Goal: Information Seeking & Learning: Learn about a topic

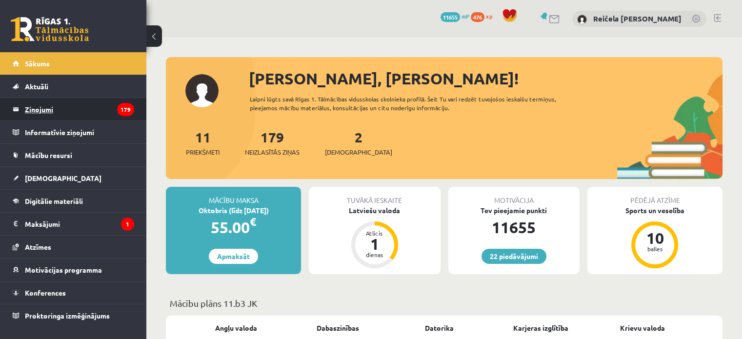
click at [76, 113] on legend "Ziņojumi 179" at bounding box center [79, 109] width 109 height 22
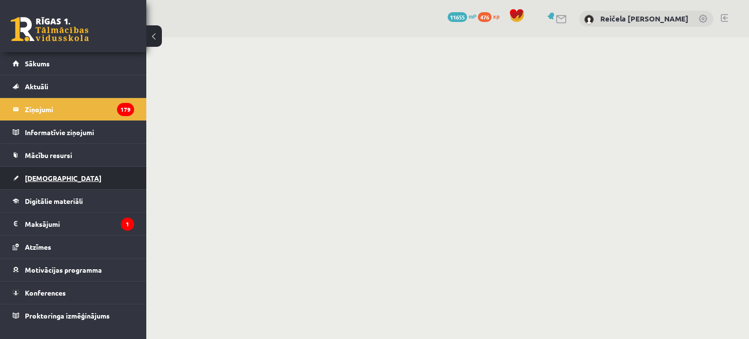
click at [53, 182] on link "[DEMOGRAPHIC_DATA]" at bounding box center [73, 178] width 121 height 22
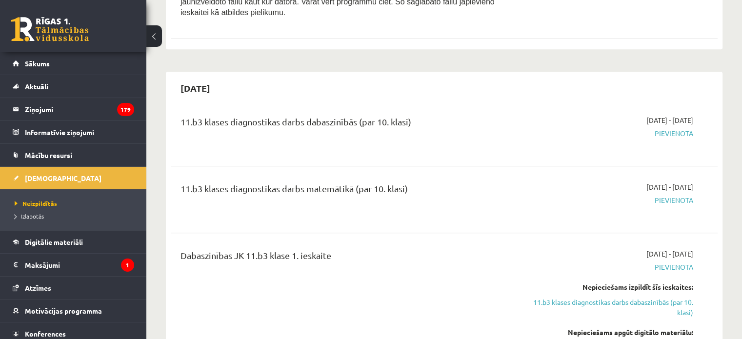
scroll to position [585, 0]
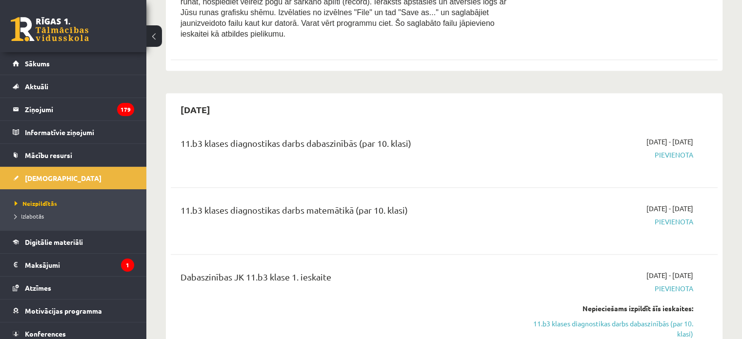
drag, startPoint x: 282, startPoint y: 175, endPoint x: 269, endPoint y: 188, distance: 18.3
click at [269, 194] on div "11.b3 klases diagnostikas darbs matemātikā (par 10. klasi) 2025-10-16 - 2025-10…" at bounding box center [444, 221] width 547 height 55
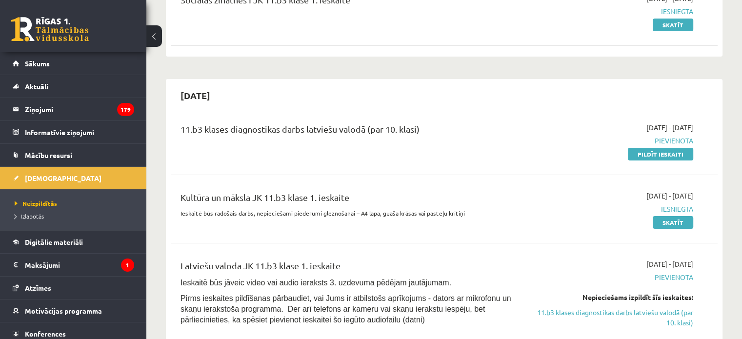
scroll to position [98, 0]
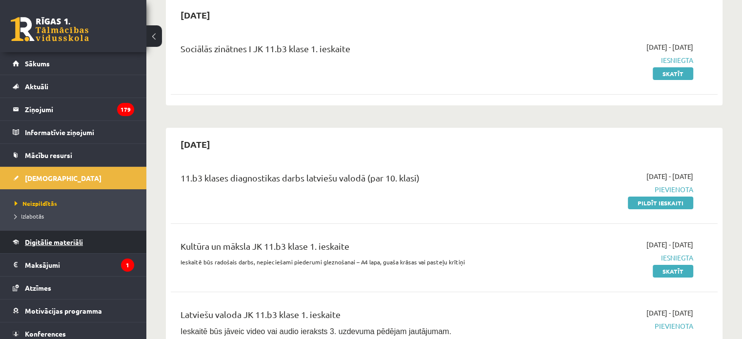
click at [63, 239] on span "Digitālie materiāli" at bounding box center [54, 242] width 58 height 9
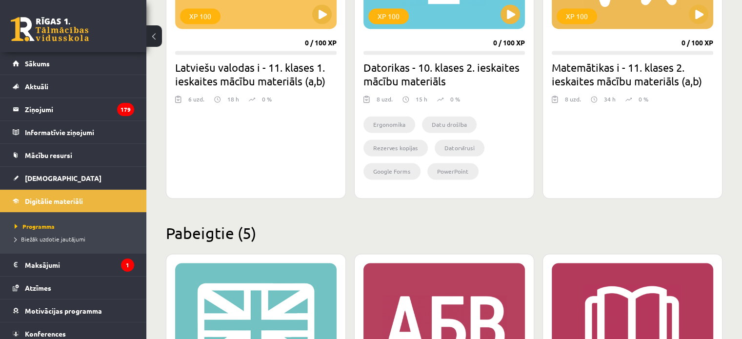
scroll to position [1561, 0]
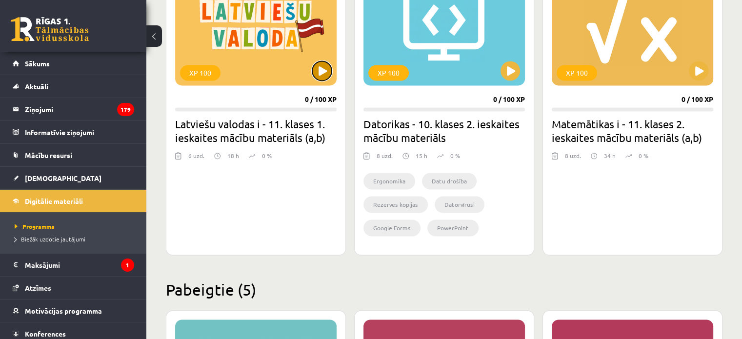
click at [325, 68] on button at bounding box center [322, 71] width 20 height 20
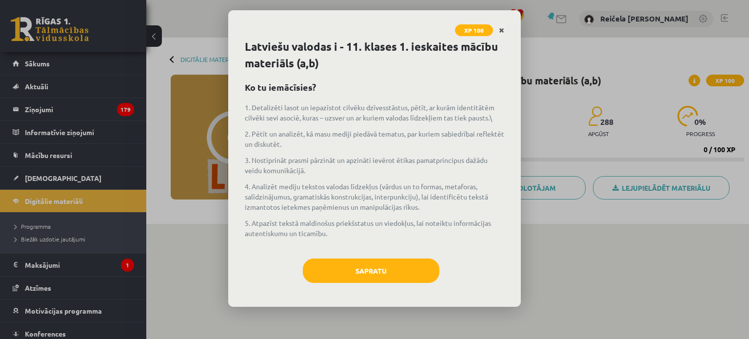
click at [498, 31] on link "Close" at bounding box center [501, 30] width 17 height 19
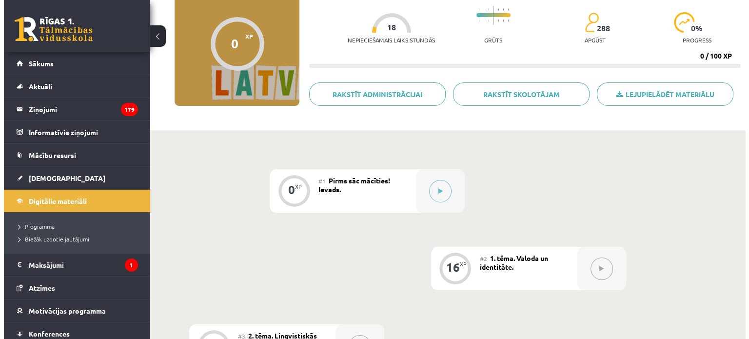
scroll to position [98, 0]
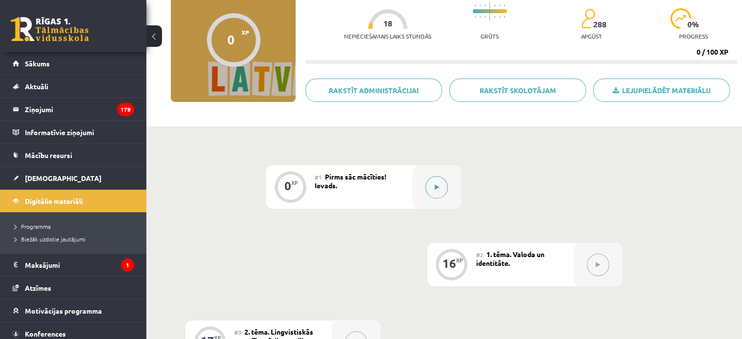
click at [431, 197] on button at bounding box center [436, 187] width 22 height 22
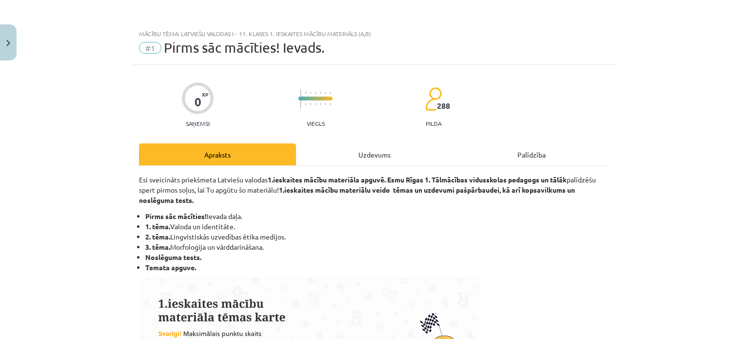
click at [371, 154] on div "Uzdevums" at bounding box center [374, 154] width 157 height 22
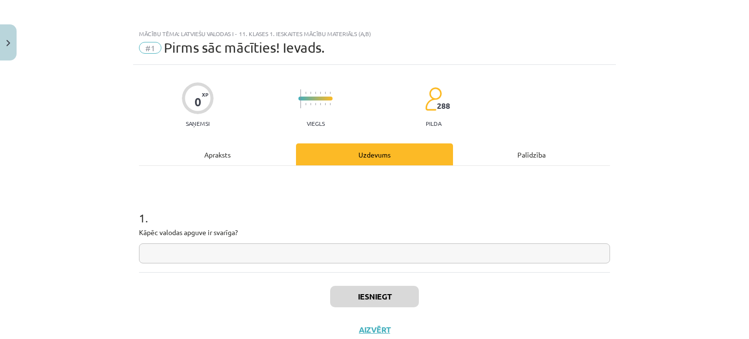
scroll to position [24, 0]
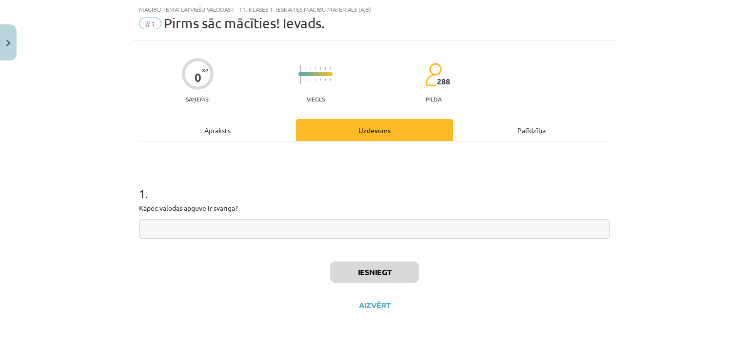
click at [219, 206] on p "Kāpēc valodas apguve ir svarīga?" at bounding box center [374, 208] width 471 height 10
copy p
click at [322, 230] on input "text" at bounding box center [374, 229] width 471 height 20
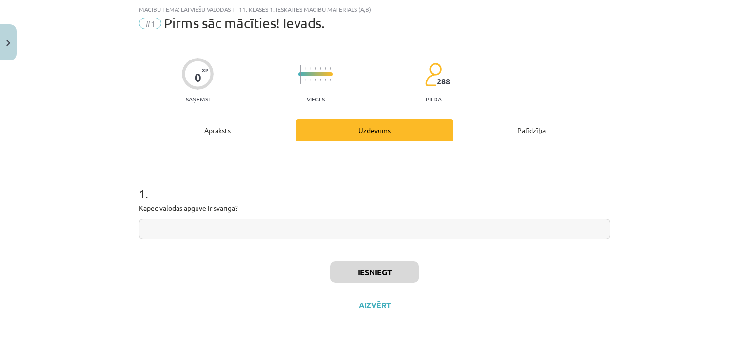
paste input "**********"
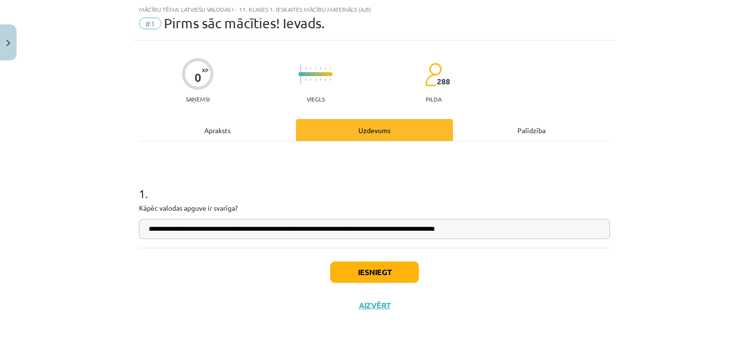
type input "**********"
click at [402, 267] on button "Iesniegt" at bounding box center [374, 271] width 89 height 21
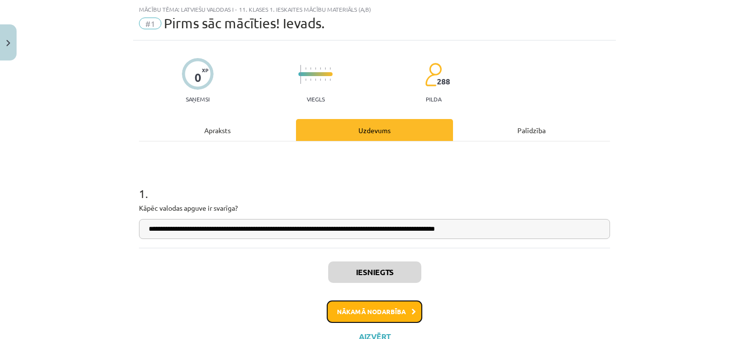
click at [398, 309] on button "Nākamā nodarbība" at bounding box center [375, 311] width 96 height 22
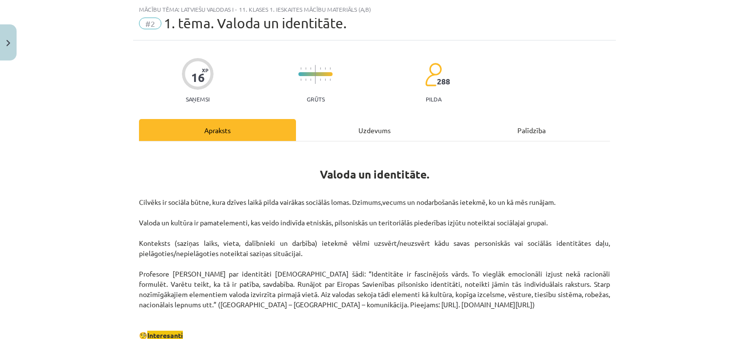
click at [339, 128] on div "Uzdevums" at bounding box center [374, 130] width 157 height 22
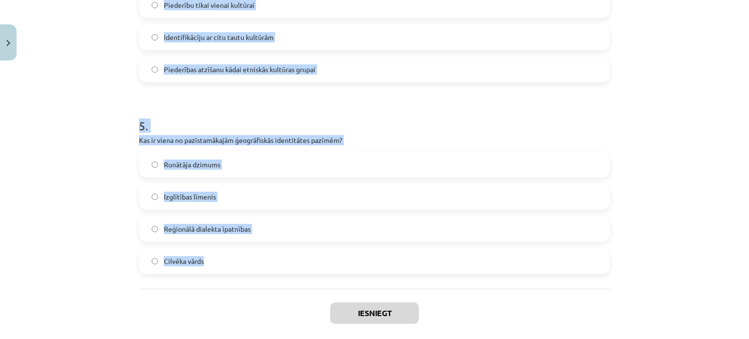
scroll to position [907, 0]
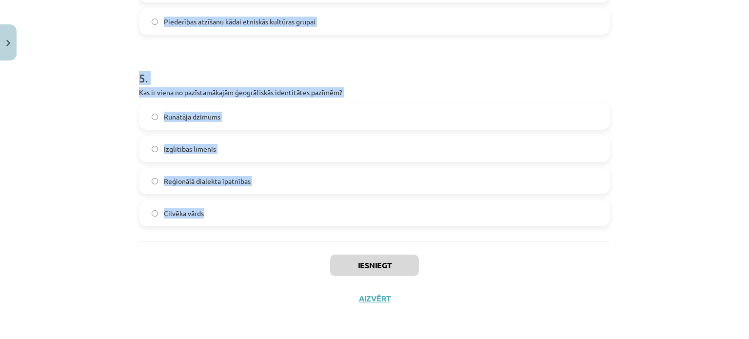
drag, startPoint x: 131, startPoint y: 184, endPoint x: 337, endPoint y: 236, distance: 212.2
copy form "1 . Kura valoda tiek minēta kā tāda, kurā ir atšķirīga vārdu izruna atkarībā no…"
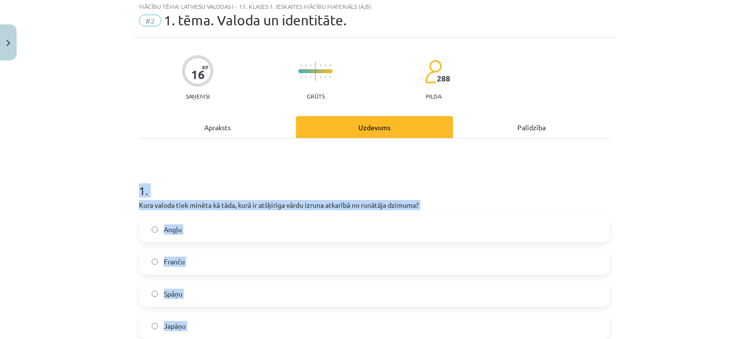
scroll to position [0, 0]
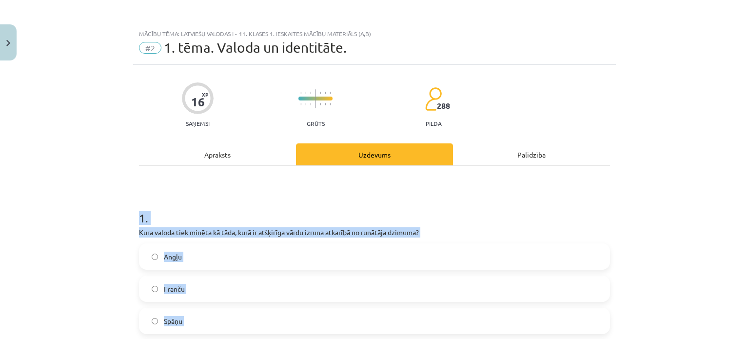
click at [476, 210] on h1 "1 ." at bounding box center [374, 209] width 471 height 30
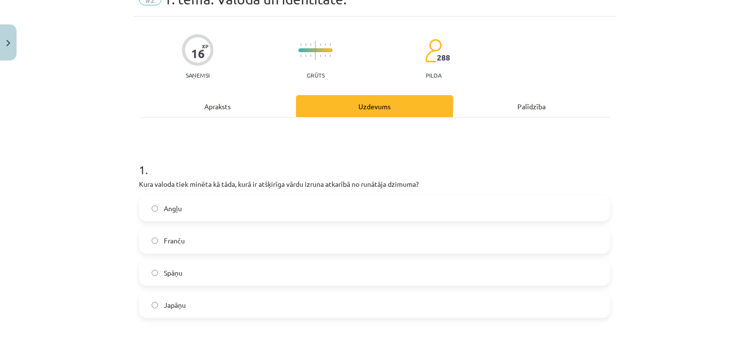
scroll to position [98, 0]
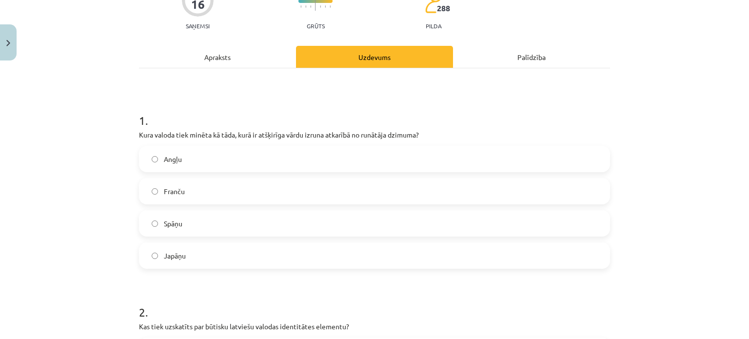
click at [212, 61] on div "Apraksts" at bounding box center [217, 57] width 157 height 22
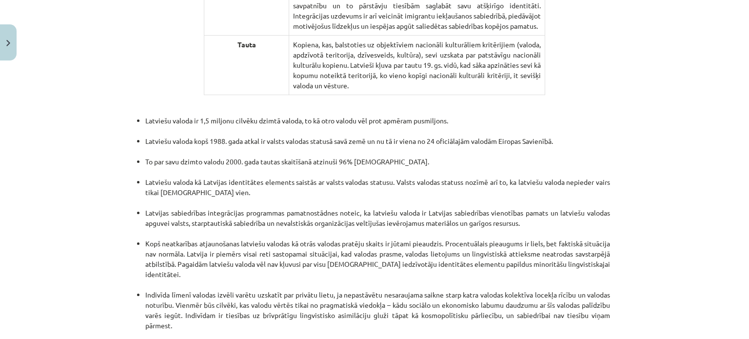
scroll to position [2070, 0]
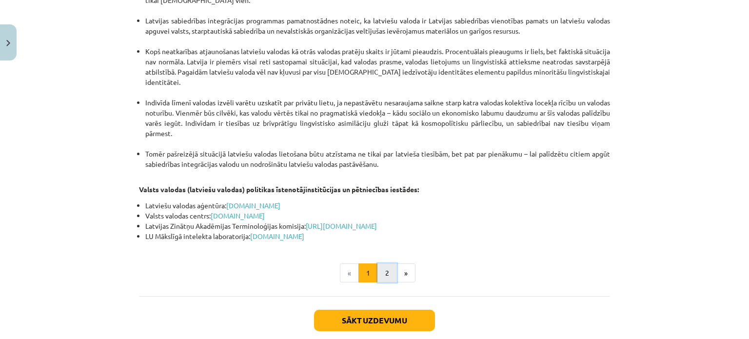
click at [382, 263] on button "2" at bounding box center [388, 273] width 20 height 20
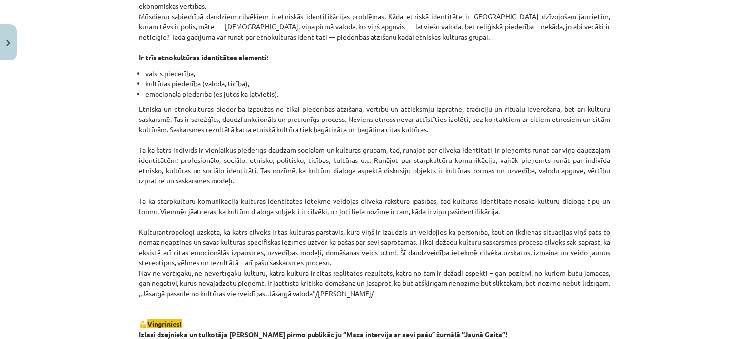
scroll to position [146, 0]
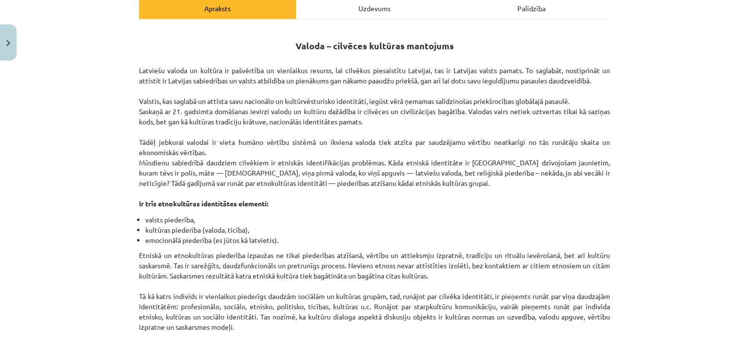
click at [344, 13] on div "Uzdevums" at bounding box center [374, 8] width 157 height 22
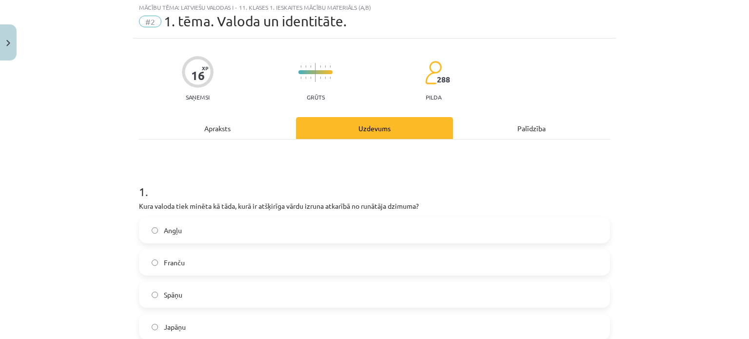
scroll to position [24, 0]
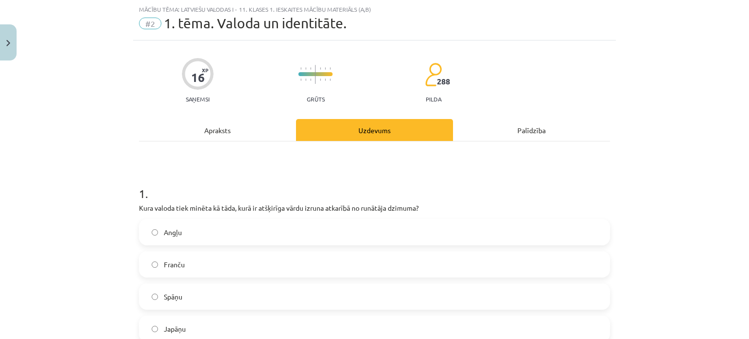
click at [250, 128] on div "Apraksts" at bounding box center [217, 130] width 157 height 22
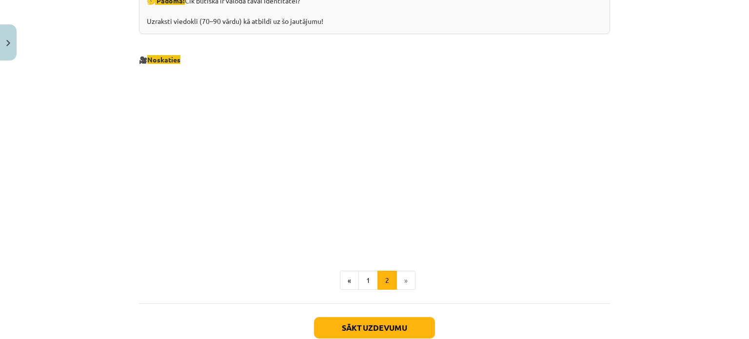
scroll to position [1076, 0]
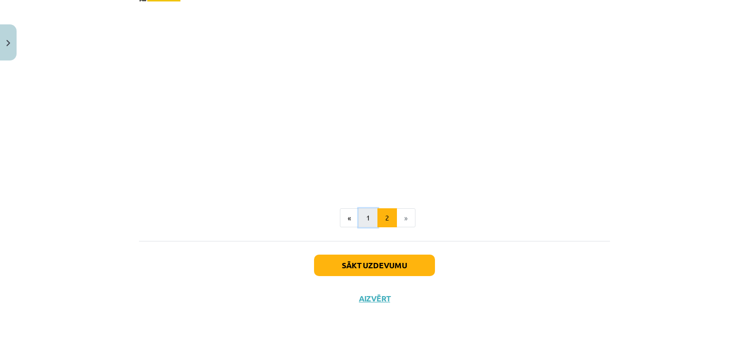
click at [371, 220] on button "1" at bounding box center [368, 218] width 20 height 20
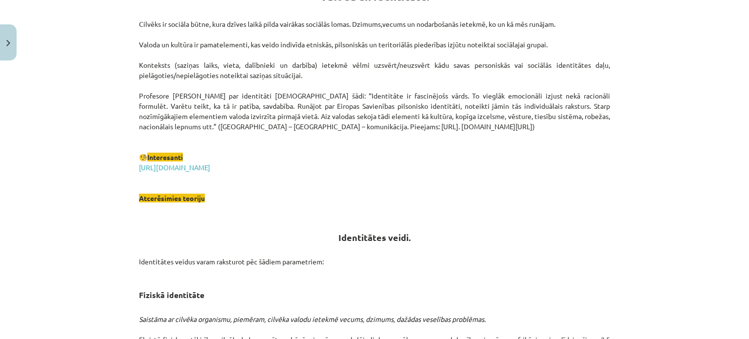
scroll to position [174, 0]
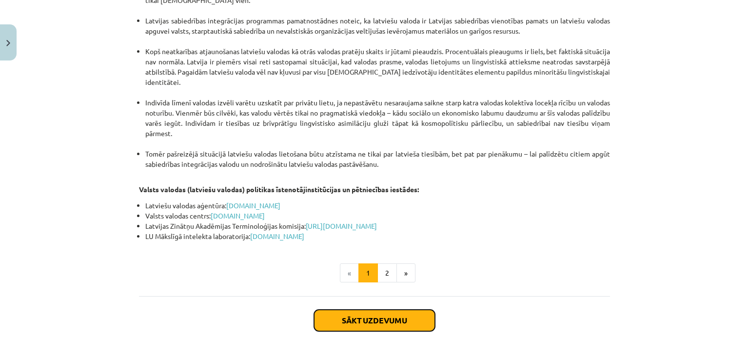
click at [400, 310] on button "Sākt uzdevumu" at bounding box center [374, 320] width 121 height 21
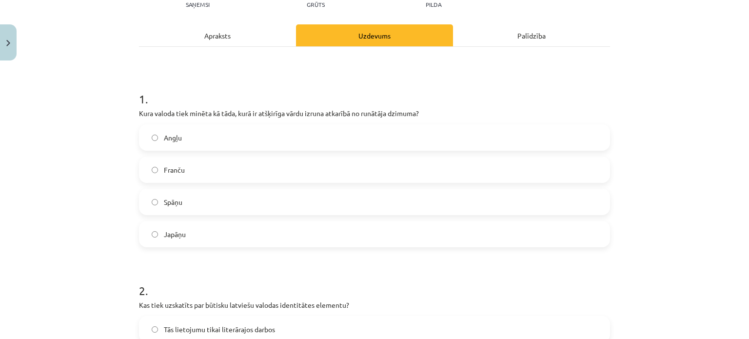
scroll to position [171, 0]
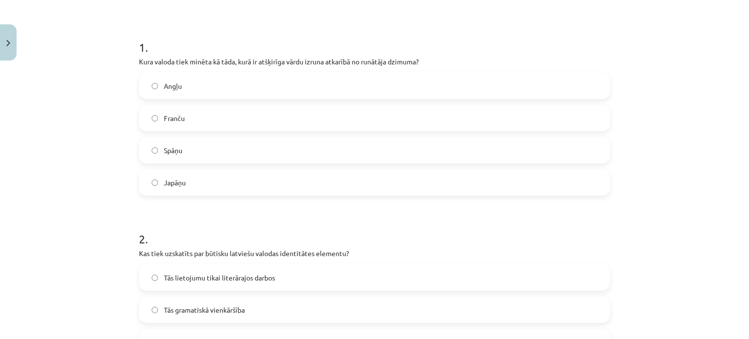
click at [226, 190] on label "Japāņu" at bounding box center [374, 182] width 469 height 24
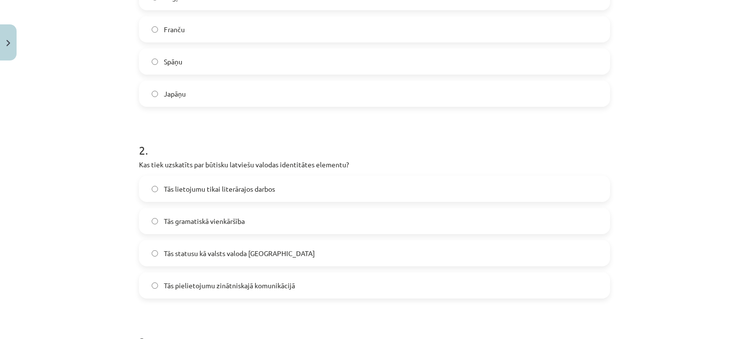
scroll to position [317, 0]
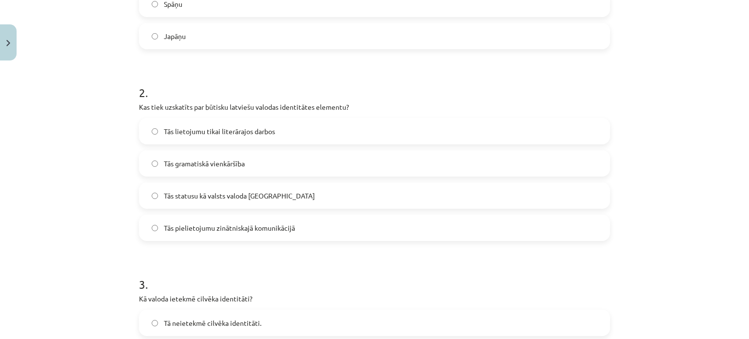
click at [331, 195] on label "Tās statusu kā valsts valoda Latvijā" at bounding box center [374, 195] width 469 height 24
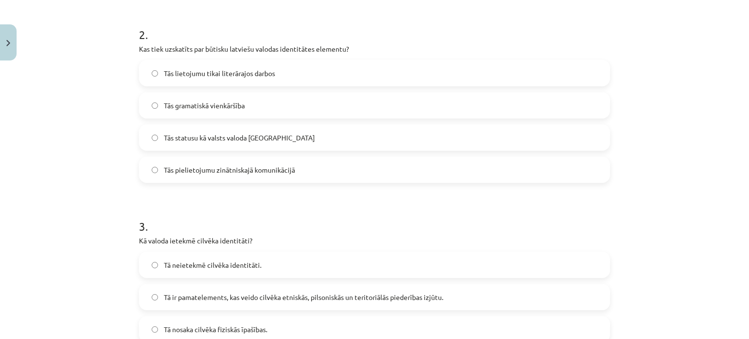
scroll to position [463, 0]
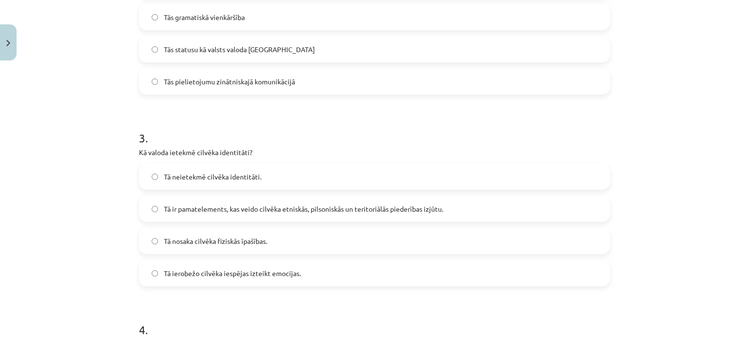
click at [246, 208] on span "Tā ir pamatelements, kas veido cilvēka etniskās, pilsoniskās un teritoriālās pi…" at bounding box center [303, 209] width 279 height 10
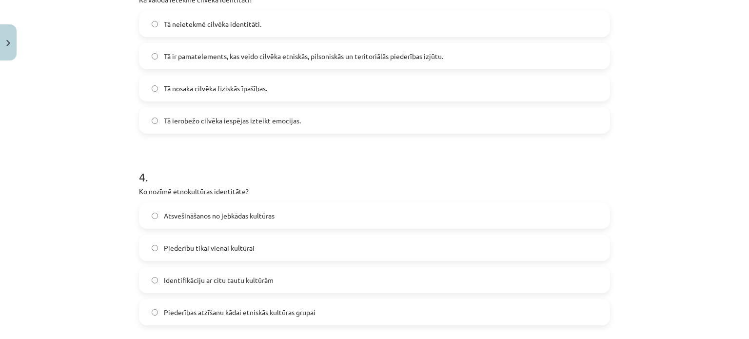
scroll to position [658, 0]
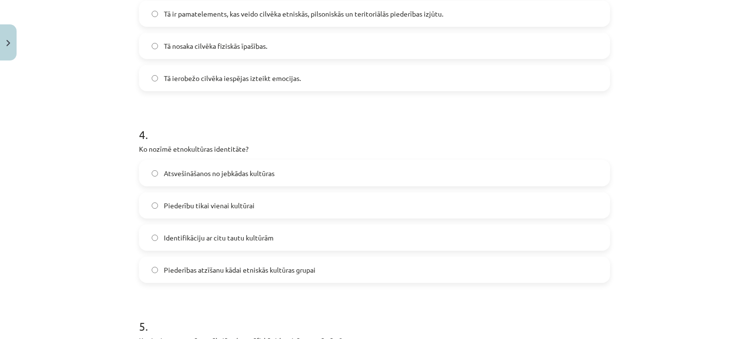
click at [262, 206] on label "Piederību tikai vienai kultūrai" at bounding box center [374, 205] width 469 height 24
click at [320, 280] on label "Piederības atzīšanu kādai etniskās kultūras grupai" at bounding box center [374, 270] width 469 height 24
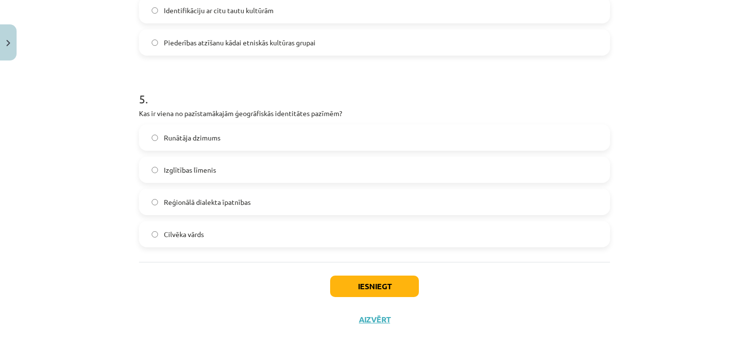
scroll to position [902, 0]
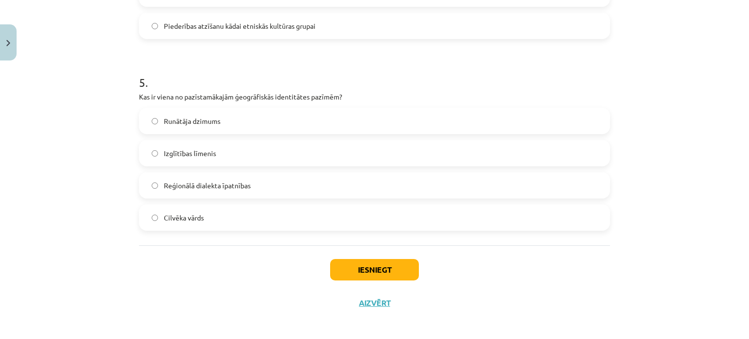
click at [349, 176] on label "Reģionālā dialekta īpatnības" at bounding box center [374, 185] width 469 height 24
click at [395, 269] on button "Iesniegt" at bounding box center [374, 269] width 89 height 21
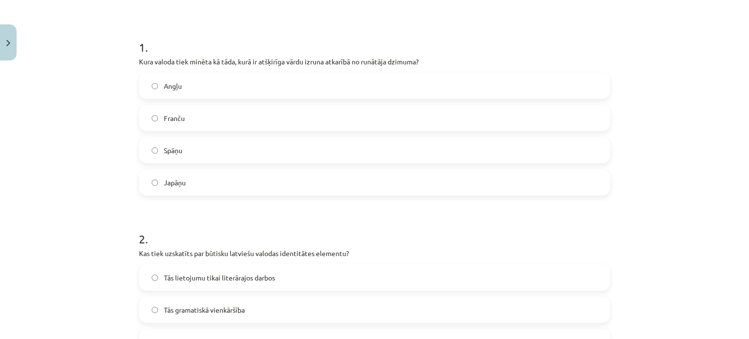
scroll to position [24, 0]
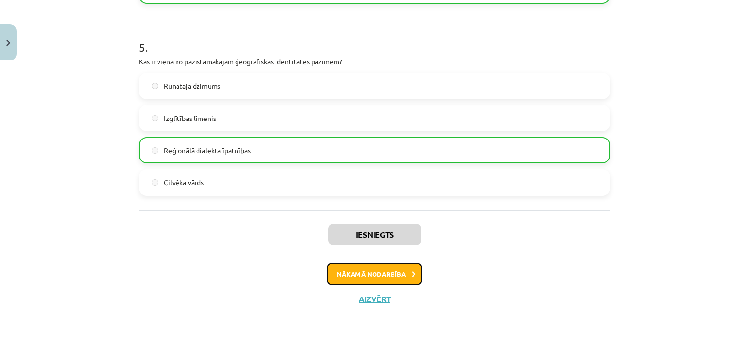
click at [388, 275] on button "Nākamā nodarbība" at bounding box center [375, 274] width 96 height 22
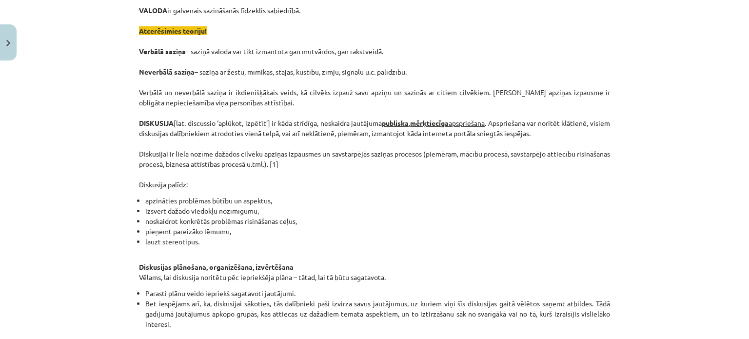
scroll to position [219, 0]
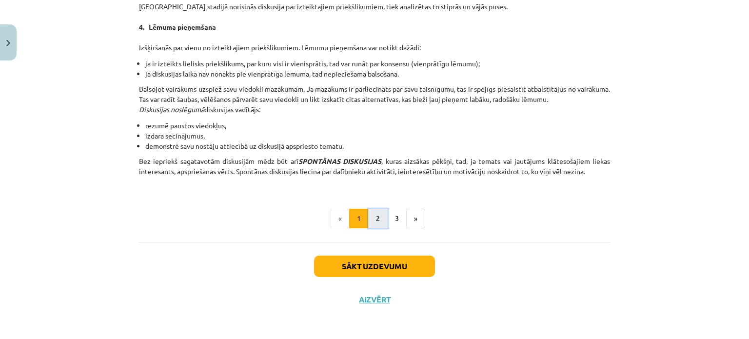
click at [381, 216] on button "2" at bounding box center [378, 219] width 20 height 20
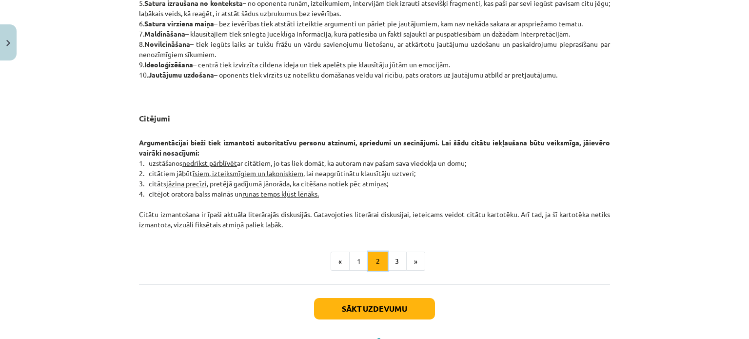
scroll to position [802, 0]
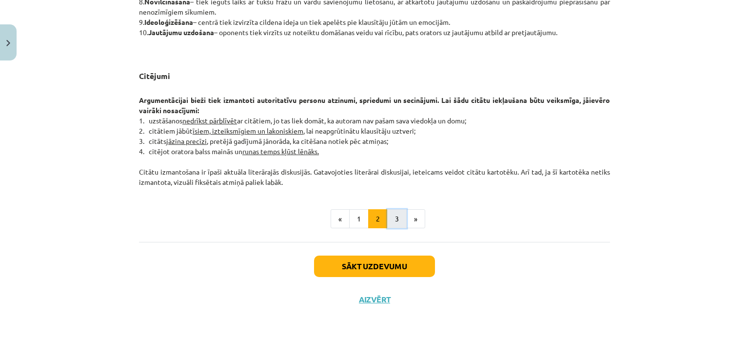
click at [387, 219] on button "3" at bounding box center [397, 219] width 20 height 20
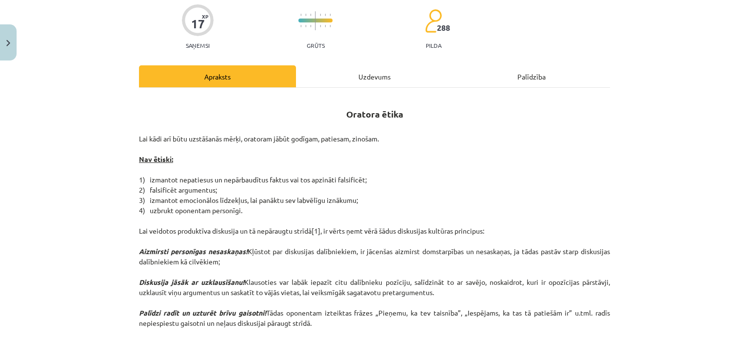
scroll to position [77, 0]
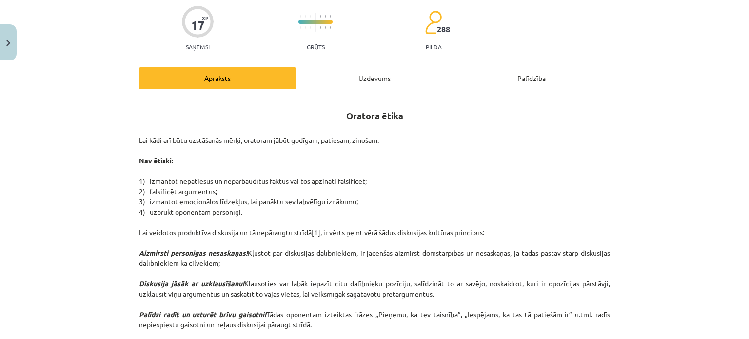
click at [415, 69] on div "Uzdevums" at bounding box center [374, 78] width 157 height 22
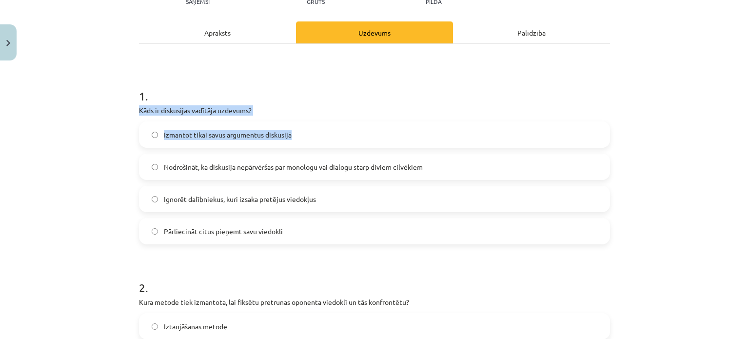
scroll to position [219, 0]
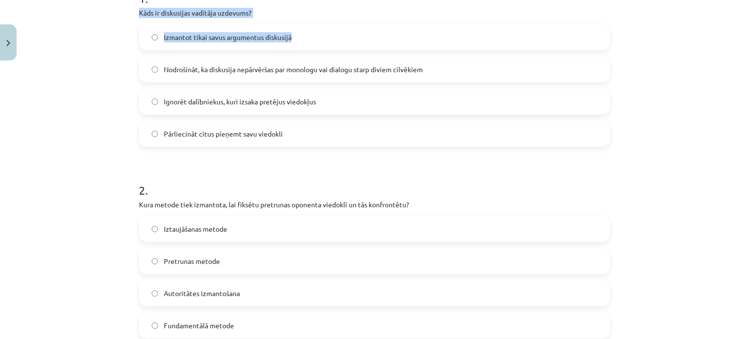
drag, startPoint x: 131, startPoint y: 109, endPoint x: 109, endPoint y: 77, distance: 38.6
click at [109, 77] on div "Mācību tēma: Latviešu valodas i - 11. klases 1. ieskaites mācību materiāls (a,b…" at bounding box center [374, 169] width 749 height 339
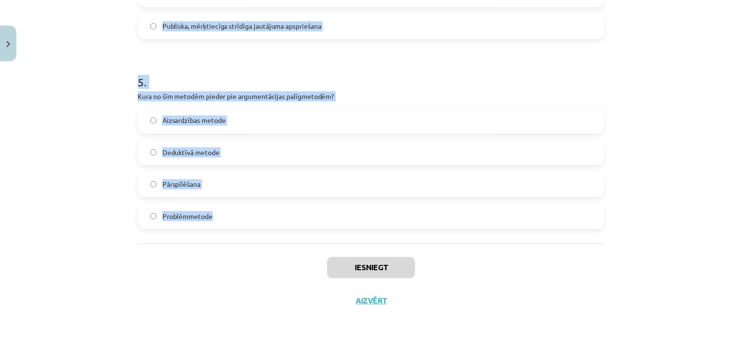
scroll to position [907, 0]
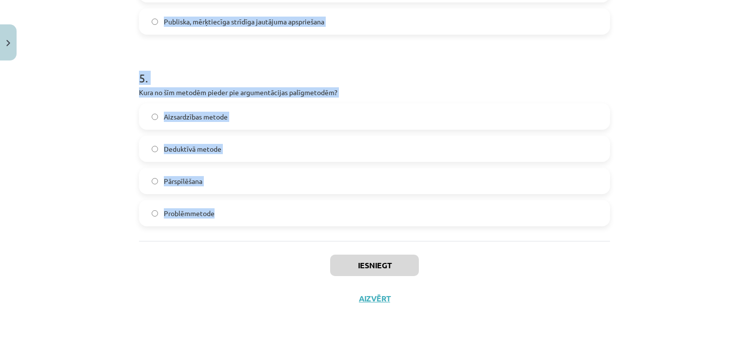
drag, startPoint x: 133, startPoint y: 93, endPoint x: 382, endPoint y: 220, distance: 279.4
copy form "1 . Kāds ir diskusijas vadītāja uzdevums? Izmantot tikai savus argumentus disku…"
click at [6, 29] on button "Close" at bounding box center [8, 42] width 17 height 36
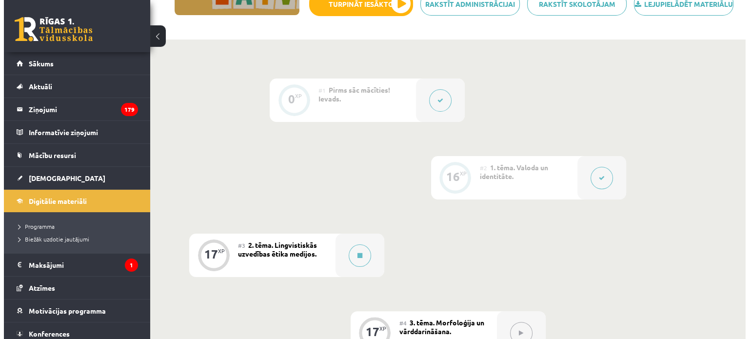
scroll to position [293, 0]
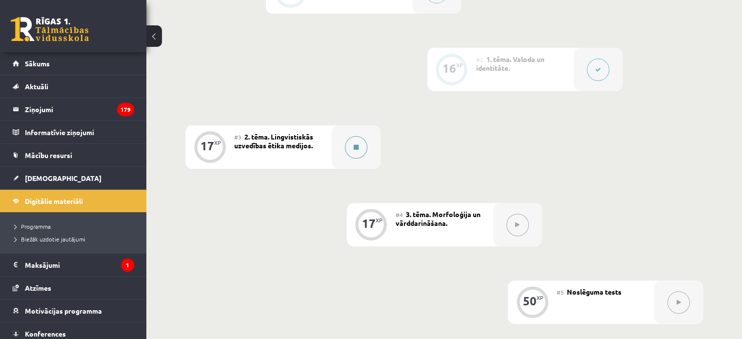
click at [354, 159] on button at bounding box center [356, 147] width 22 height 22
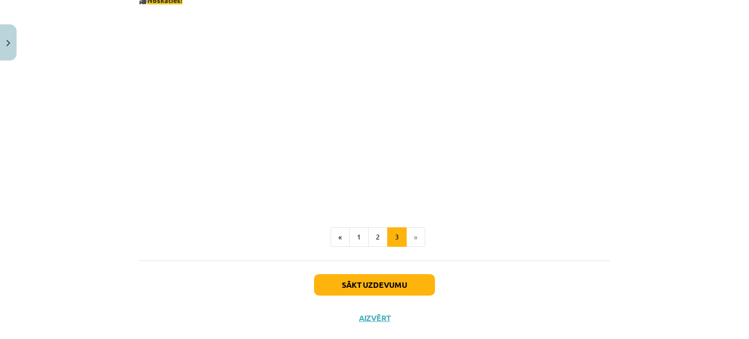
scroll to position [1832, 0]
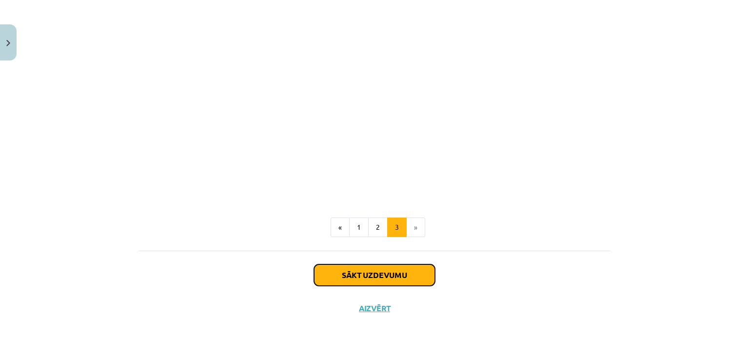
click at [423, 264] on button "Sākt uzdevumu" at bounding box center [374, 274] width 121 height 21
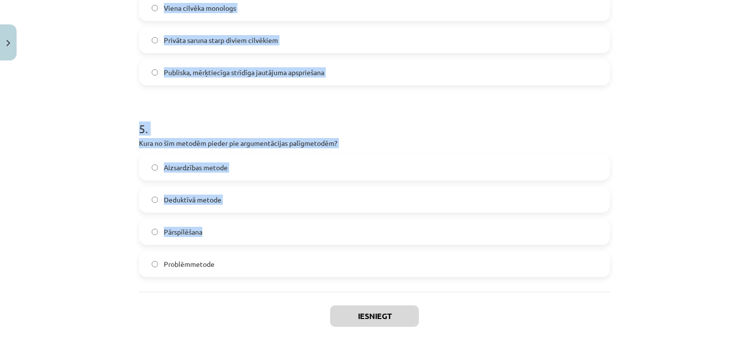
scroll to position [907, 0]
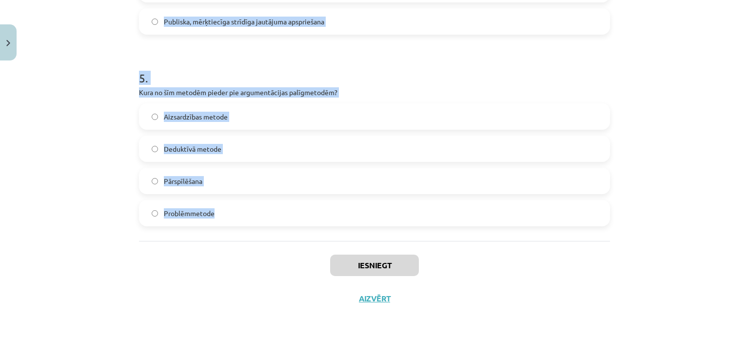
drag, startPoint x: 133, startPoint y: 103, endPoint x: 322, endPoint y: 198, distance: 212.2
copy form "Kāds ir diskusijas vadītāja uzdevums? Izmantot tikai savus argumentus diskusijā…"
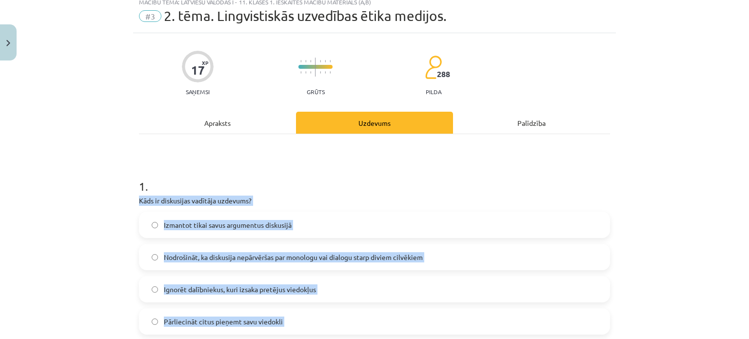
scroll to position [49, 0]
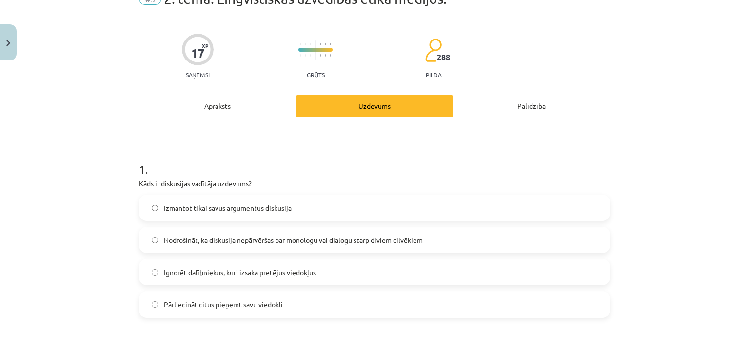
click at [339, 167] on h1 "1 ." at bounding box center [374, 160] width 471 height 30
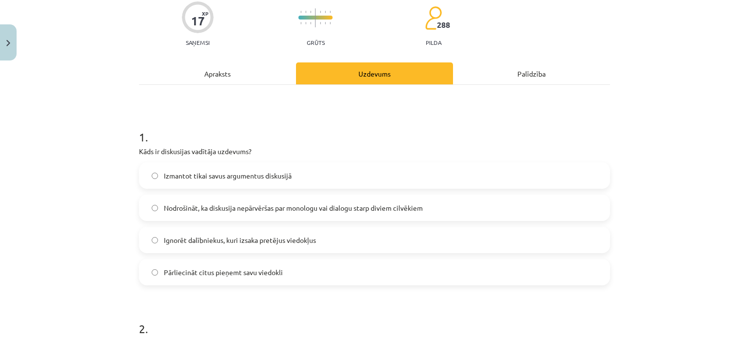
scroll to position [98, 0]
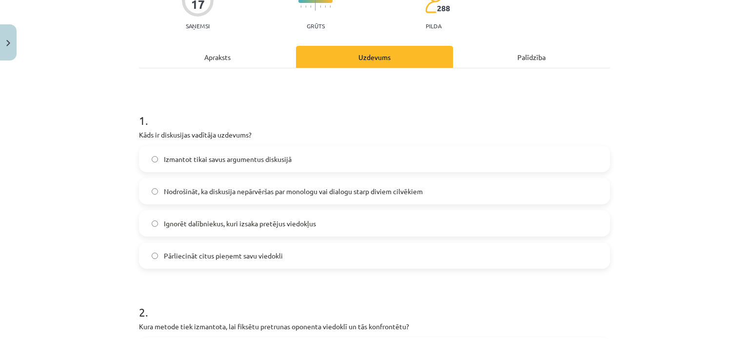
click at [348, 188] on span "Nodrošināt, ka diskusija nepārvēršas par monologu vai dialogu starp diviem cilv…" at bounding box center [293, 191] width 259 height 10
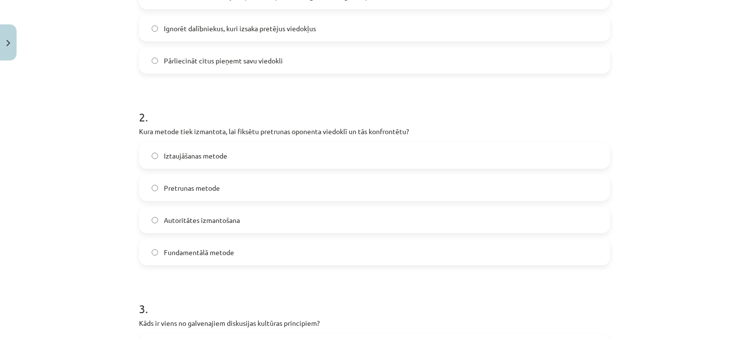
scroll to position [341, 0]
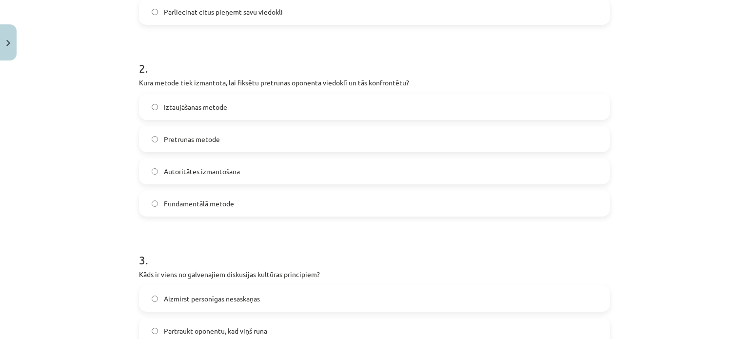
click at [307, 138] on label "Pretrunas metode" at bounding box center [374, 139] width 469 height 24
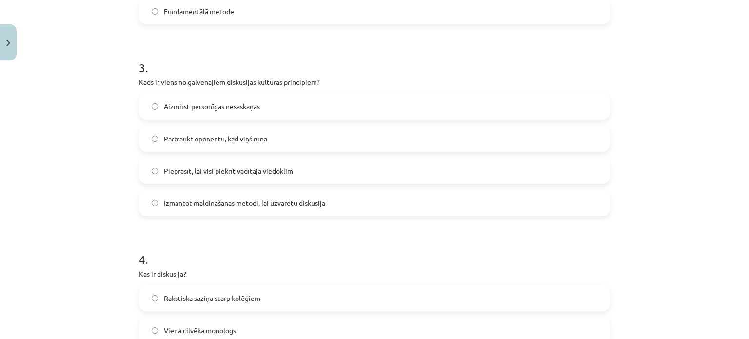
scroll to position [537, 0]
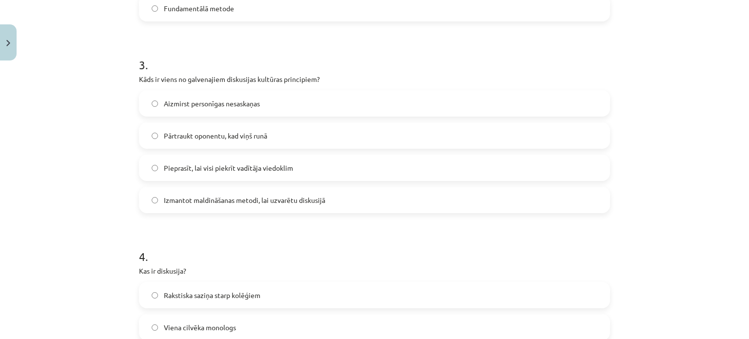
click at [252, 101] on span "Aizmirst personīgas nesaskaņas" at bounding box center [212, 104] width 96 height 10
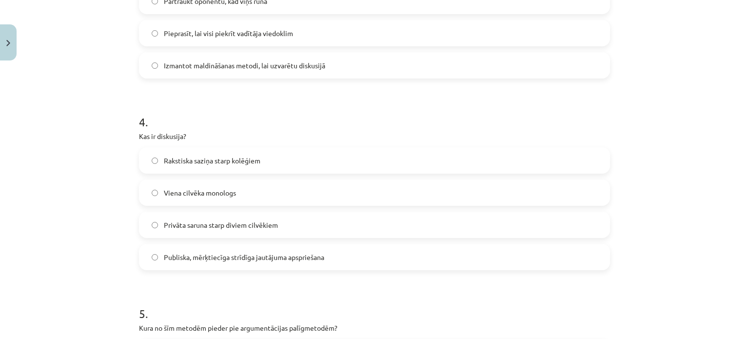
scroll to position [732, 0]
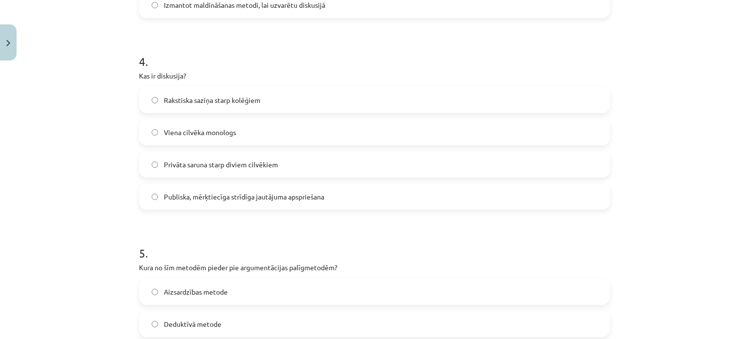
click at [277, 195] on span "Publiska, mērķtiecīga strīdīga jautājuma apspriešana" at bounding box center [244, 197] width 160 height 10
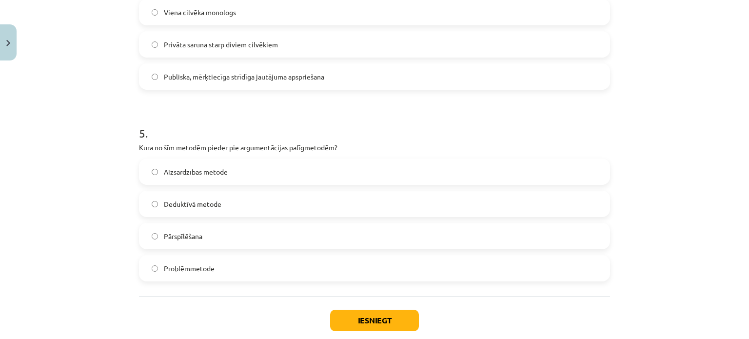
scroll to position [878, 0]
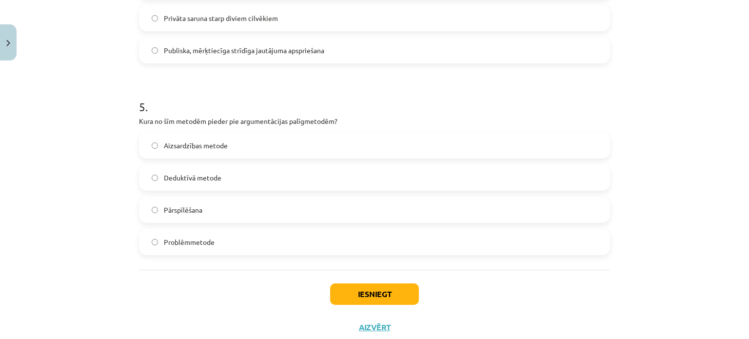
click at [261, 217] on label "Pārspīlēšana" at bounding box center [374, 210] width 469 height 24
click at [394, 294] on button "Iesniegt" at bounding box center [374, 293] width 89 height 21
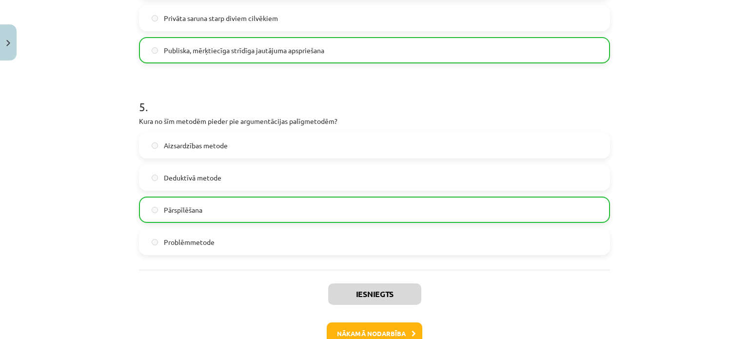
click at [383, 322] on div "Nākamā nodarbība" at bounding box center [374, 333] width 459 height 22
click at [382, 328] on button "Nākamā nodarbība" at bounding box center [375, 333] width 96 height 22
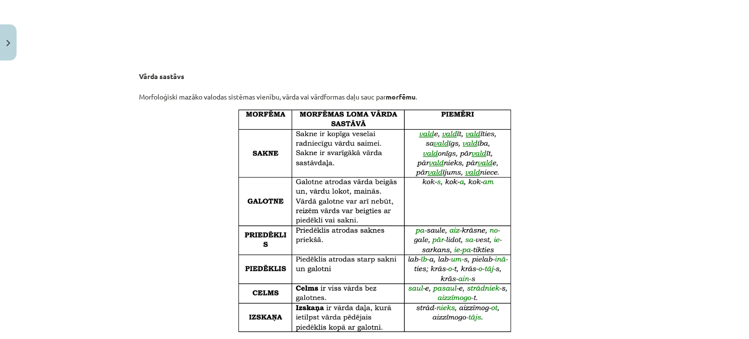
scroll to position [805, 0]
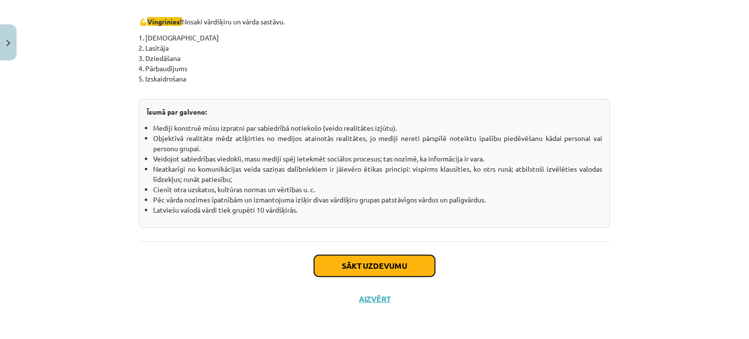
click at [369, 259] on button "Sākt uzdevumu" at bounding box center [374, 265] width 121 height 21
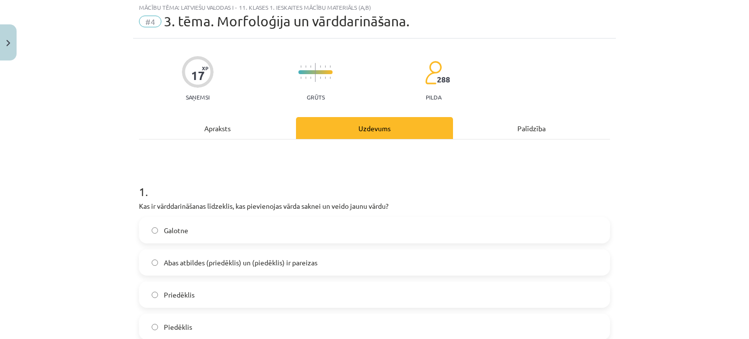
scroll to position [24, 0]
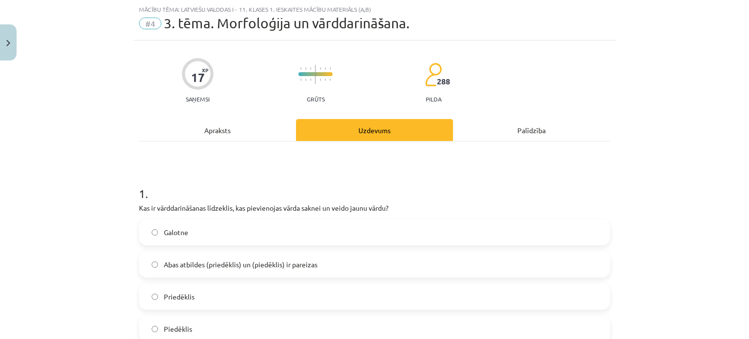
click at [228, 125] on div "Apraksts" at bounding box center [217, 130] width 157 height 22
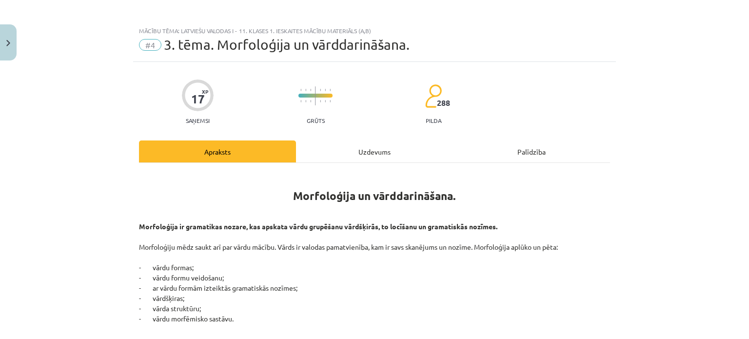
scroll to position [0, 0]
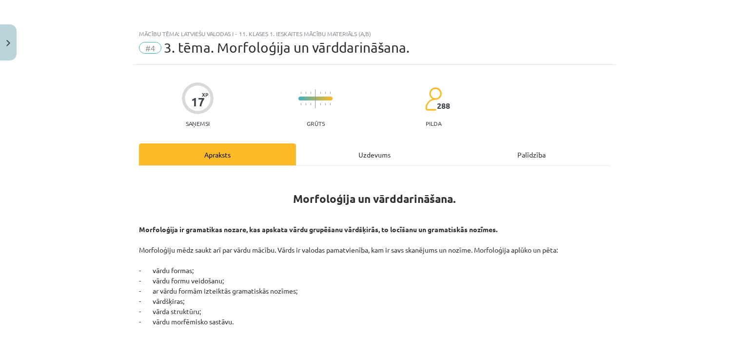
click at [338, 156] on div "Uzdevums" at bounding box center [374, 154] width 157 height 22
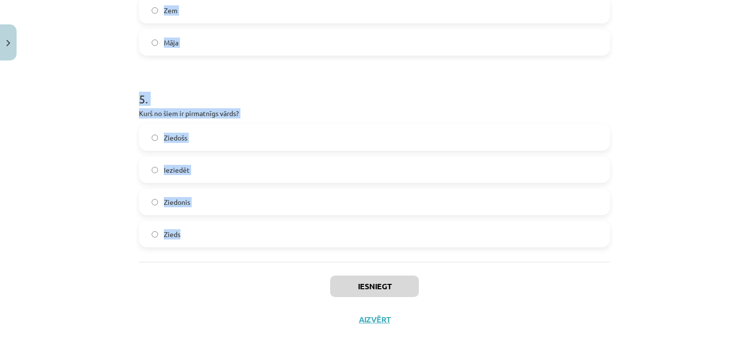
scroll to position [902, 0]
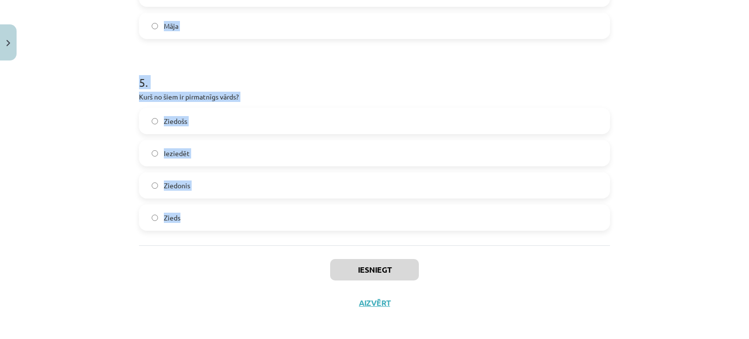
drag, startPoint x: 119, startPoint y: 202, endPoint x: 242, endPoint y: 234, distance: 126.5
click at [241, 236] on div "Mācību tēma: Latviešu valodas i - 11. klases 1. ieskaites mācību materiāls (a,b…" at bounding box center [374, 169] width 749 height 339
copy form "Kas ir vārddarināšanas līdzeklis, kas pievienojas vārda saknei un veido jaunu v…"
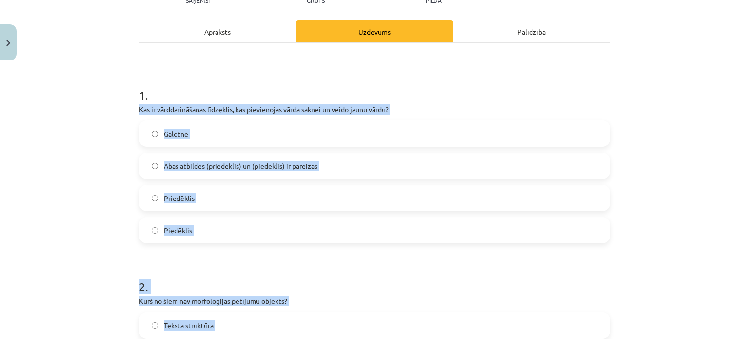
scroll to position [122, 0]
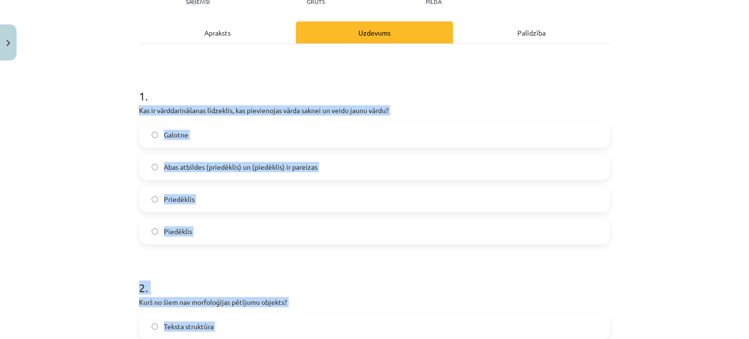
click at [351, 169] on label "Abas atbildes (priedēklis) un (piedēklis) ir pareizas" at bounding box center [374, 167] width 469 height 24
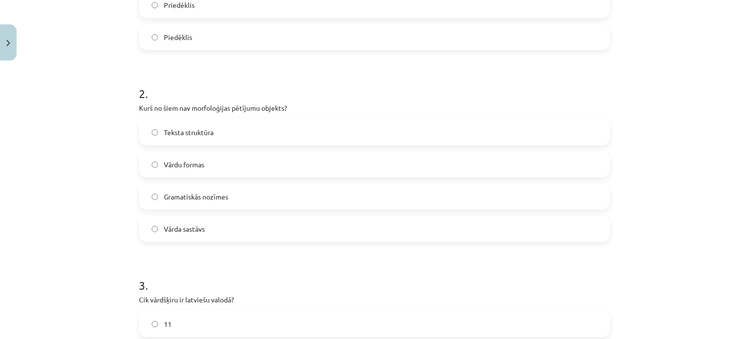
scroll to position [317, 0]
click at [225, 139] on label "Teksta struktūra" at bounding box center [374, 131] width 469 height 24
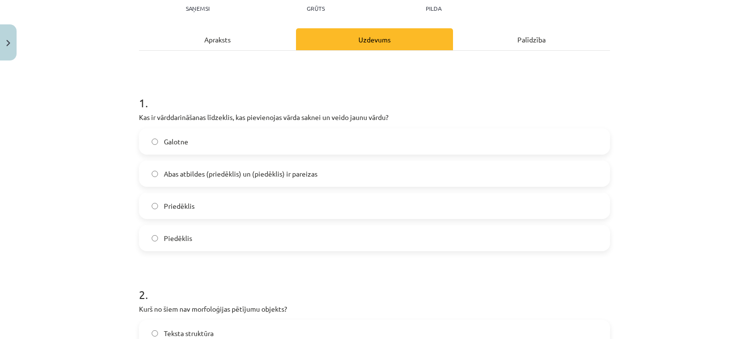
scroll to position [73, 0]
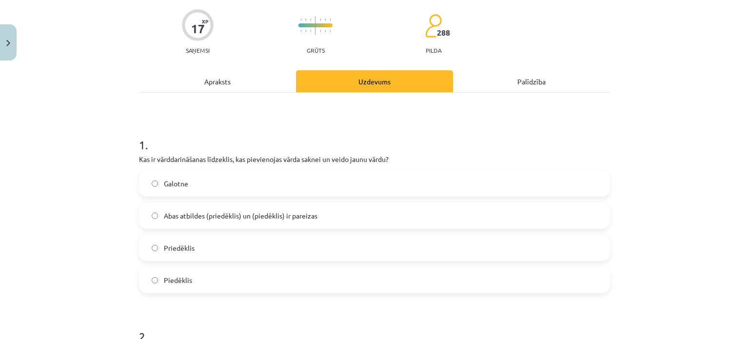
click at [230, 83] on div "Apraksts" at bounding box center [217, 81] width 157 height 22
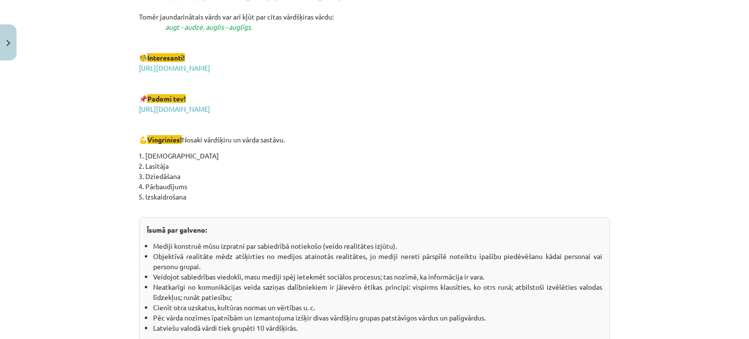
scroll to position [1731, 0]
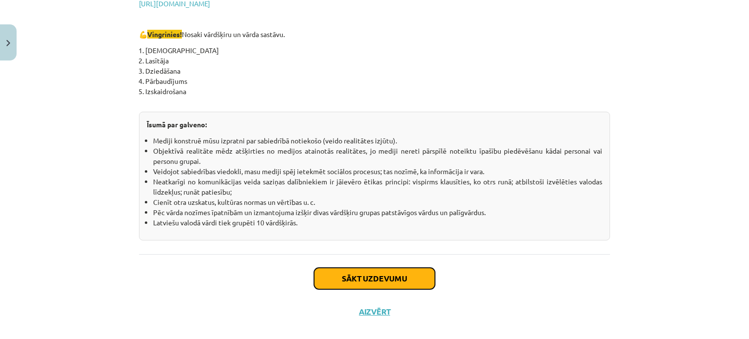
click at [419, 271] on button "Sākt uzdevumu" at bounding box center [374, 278] width 121 height 21
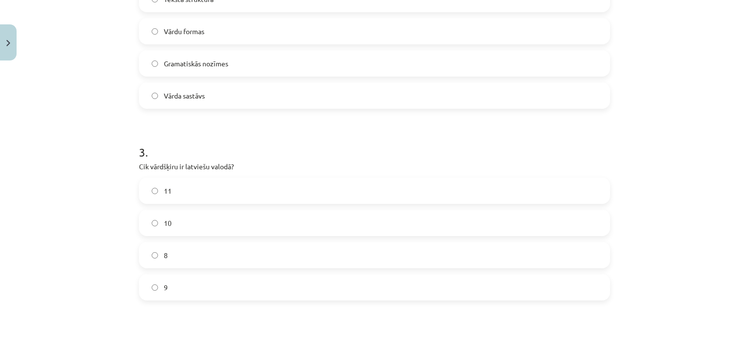
scroll to position [466, 0]
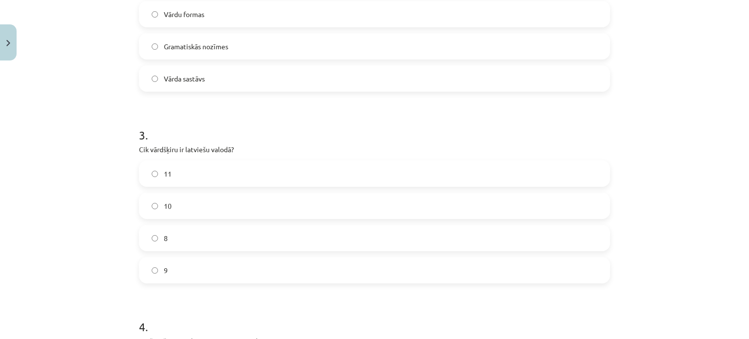
click at [247, 206] on label "10" at bounding box center [374, 206] width 469 height 24
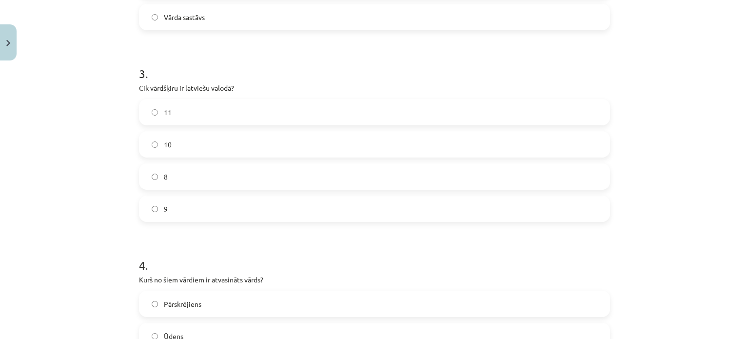
scroll to position [661, 0]
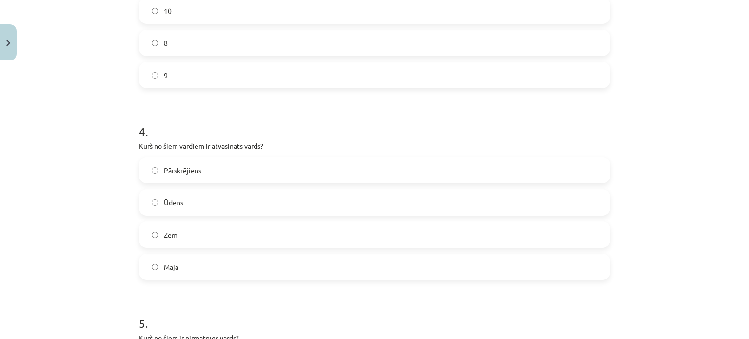
click at [353, 170] on label "Pārskrējiens" at bounding box center [374, 170] width 469 height 24
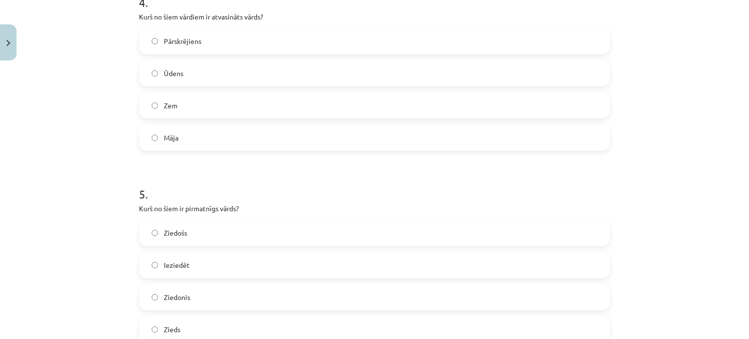
scroll to position [856, 0]
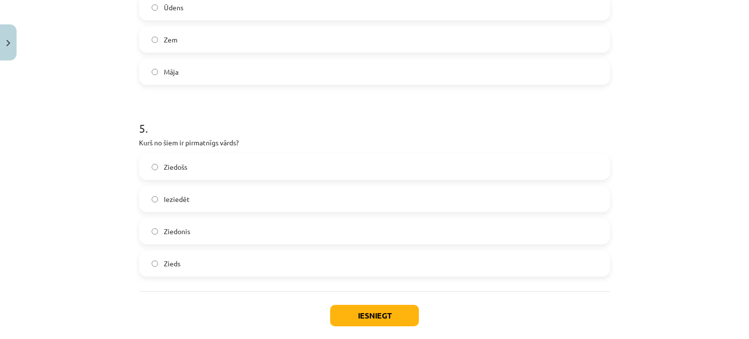
click at [225, 270] on label "Zieds" at bounding box center [374, 263] width 469 height 24
click at [357, 314] on button "Iesniegt" at bounding box center [374, 315] width 89 height 21
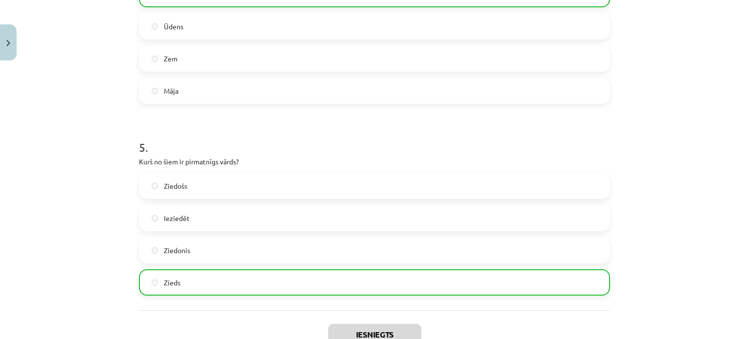
scroll to position [937, 0]
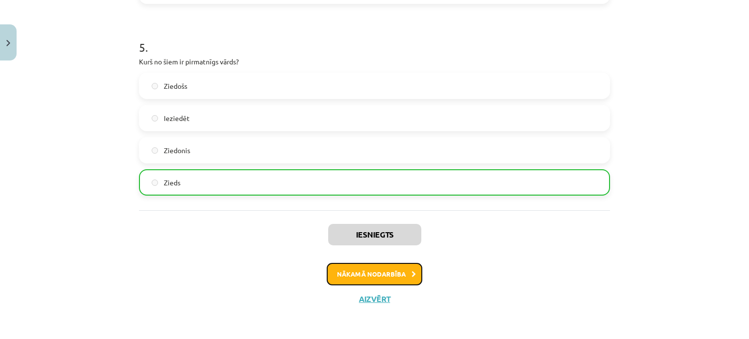
click at [385, 275] on button "Nākamā nodarbība" at bounding box center [375, 274] width 96 height 22
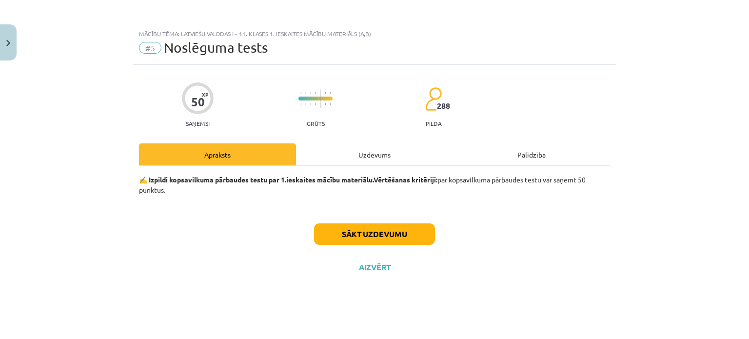
click at [365, 158] on div "Uzdevums" at bounding box center [374, 154] width 157 height 22
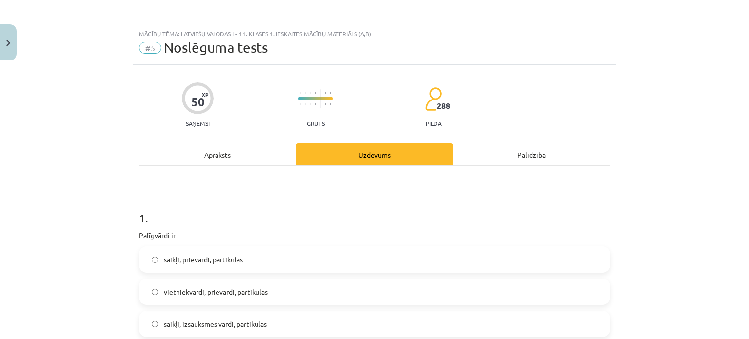
drag, startPoint x: 115, startPoint y: 221, endPoint x: 136, endPoint y: 216, distance: 21.2
click at [136, 216] on div "Mācību tēma: Latviešu valodas i - 11. klases 1. ieskaites mācību materiāls (a,b…" at bounding box center [374, 169] width 749 height 339
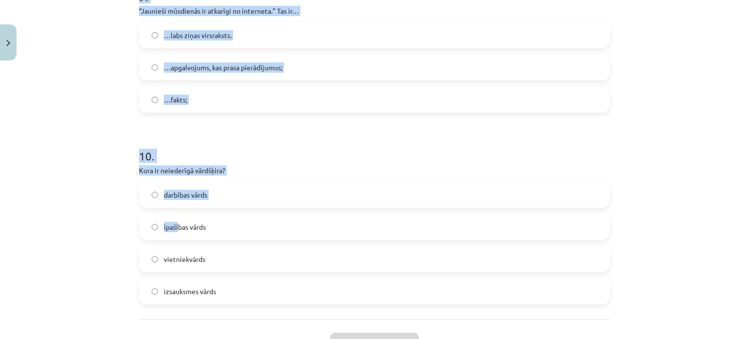
scroll to position [1713, 0]
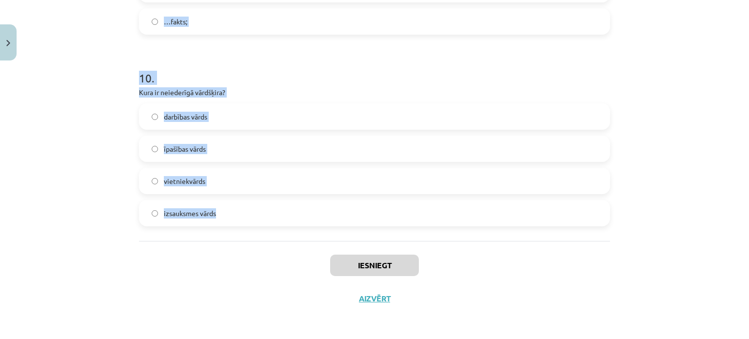
drag, startPoint x: 137, startPoint y: 70, endPoint x: 226, endPoint y: 216, distance: 171.7
copy form "1 . Palīgvārdi ir saikļi, prievārdi, partikulas vietniekvārdi, prievārdi, parti…"
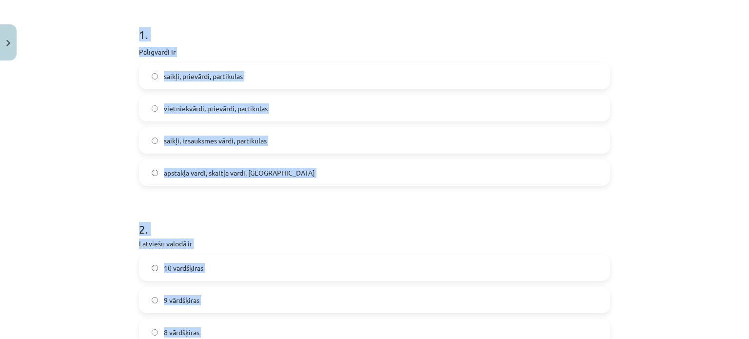
scroll to position [103, 0]
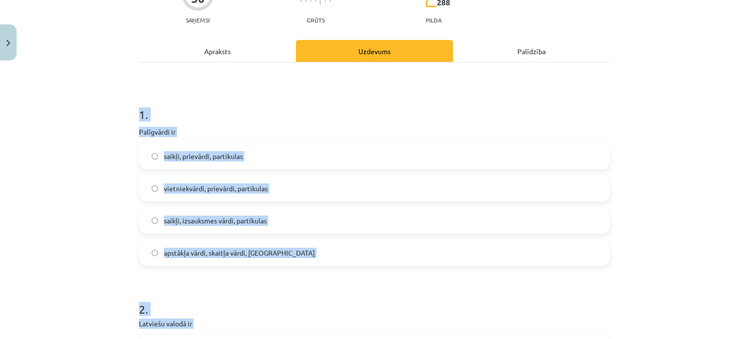
click at [238, 149] on label "saikļi, prievārdi, partikulas" at bounding box center [374, 156] width 469 height 24
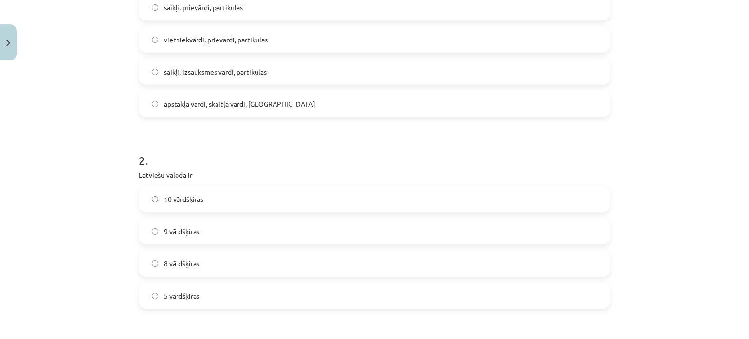
scroll to position [298, 0]
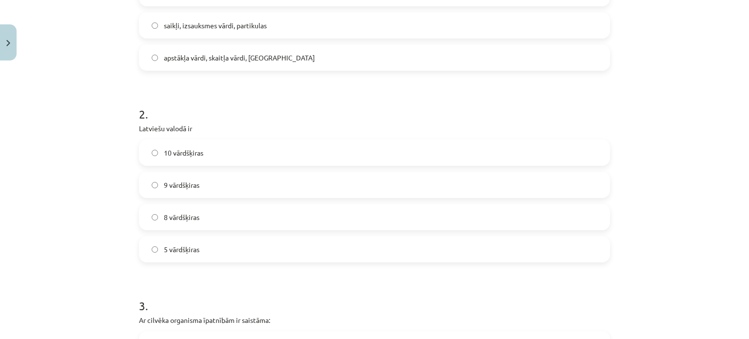
click at [270, 151] on label "10 vārdšķiras" at bounding box center [374, 152] width 469 height 24
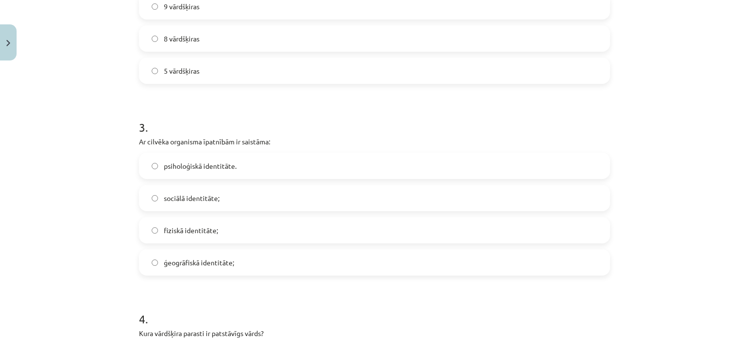
scroll to position [542, 0]
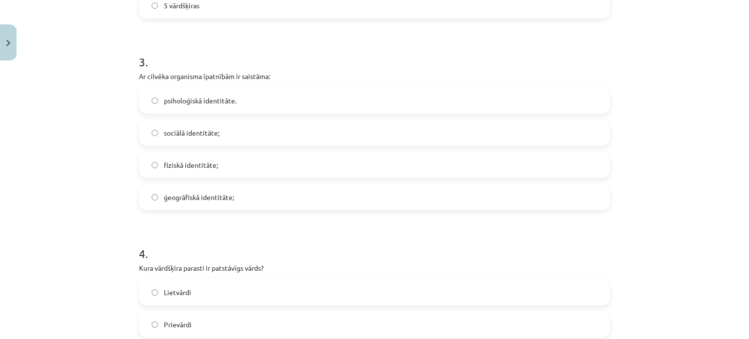
click at [248, 161] on label "fiziskā identitāte;" at bounding box center [374, 165] width 469 height 24
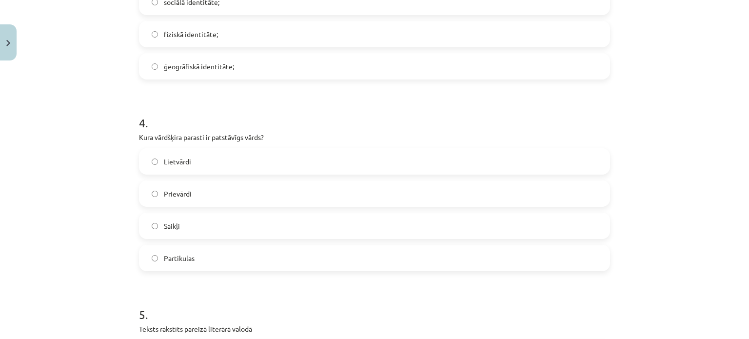
scroll to position [689, 0]
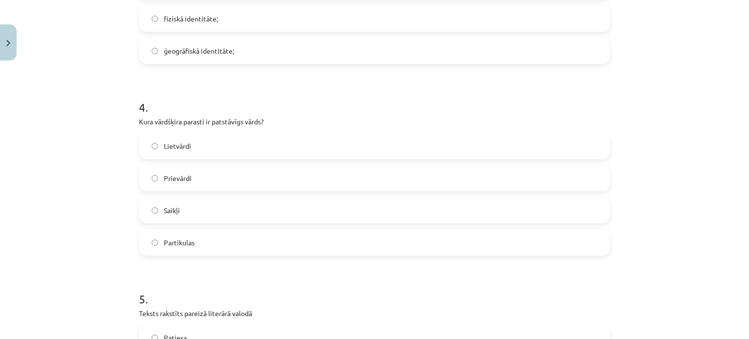
click at [199, 149] on label "Lietvārdi" at bounding box center [374, 146] width 469 height 24
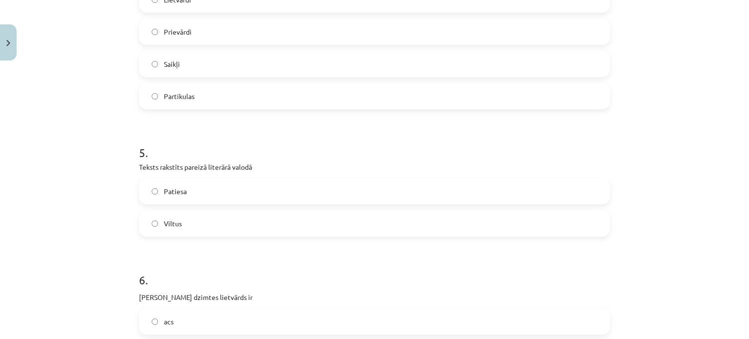
click at [281, 194] on label "Patiesa" at bounding box center [374, 191] width 469 height 24
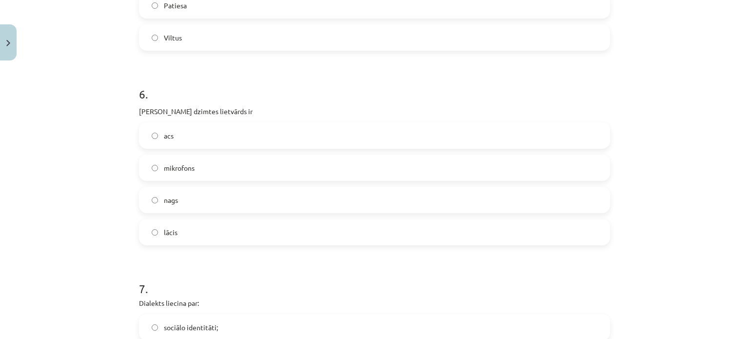
scroll to position [1079, 0]
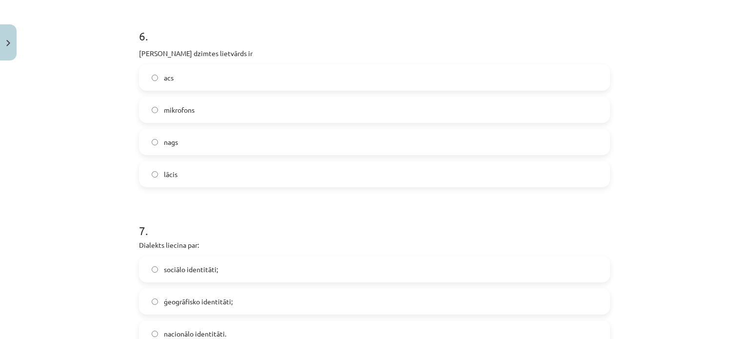
click at [315, 82] on label "acs" at bounding box center [374, 77] width 469 height 24
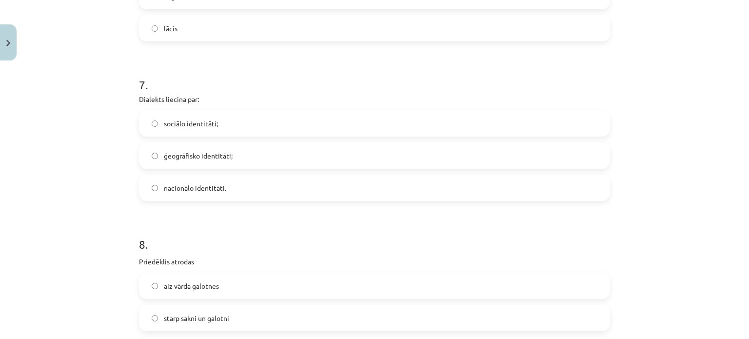
scroll to position [1225, 0]
click at [242, 159] on label "ģeogrāfisko identitāti;" at bounding box center [374, 155] width 469 height 24
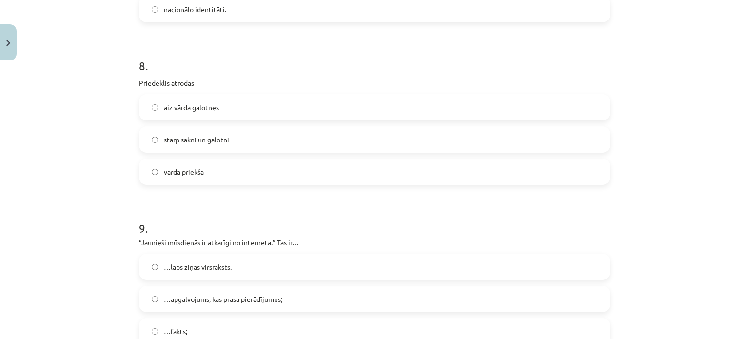
scroll to position [1420, 0]
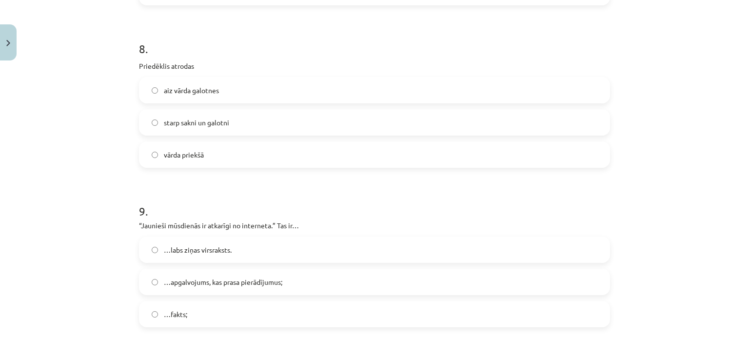
click at [374, 91] on label "aiz vārda galotnes" at bounding box center [374, 90] width 469 height 24
click at [357, 166] on label "vārda priekšā" at bounding box center [374, 154] width 469 height 24
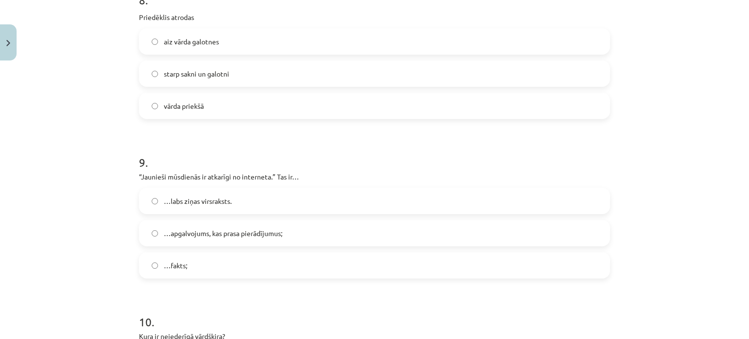
click at [291, 232] on label "…apgalvojums, kas prasa pierādījumus;" at bounding box center [374, 233] width 469 height 24
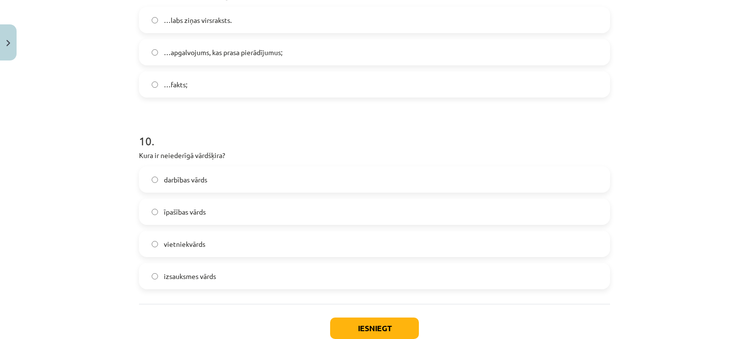
scroll to position [1664, 0]
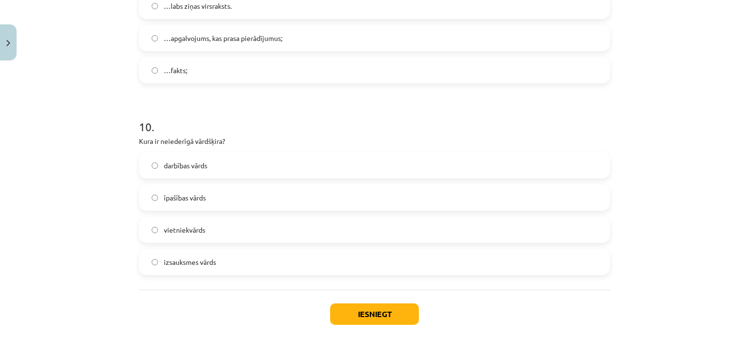
click at [164, 259] on span "izsauksmes vārds" at bounding box center [190, 262] width 52 height 10
click at [359, 312] on button "Iesniegt" at bounding box center [374, 313] width 89 height 21
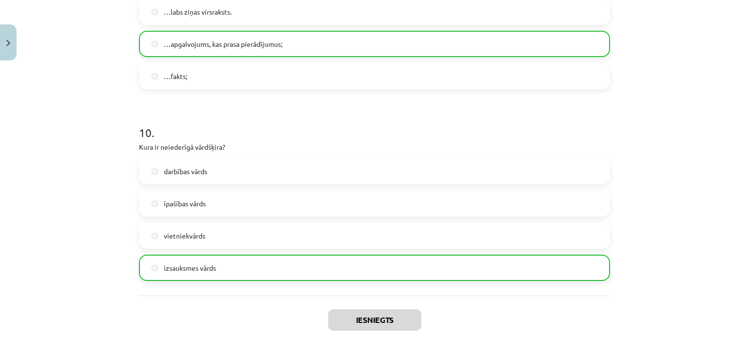
scroll to position [1744, 0]
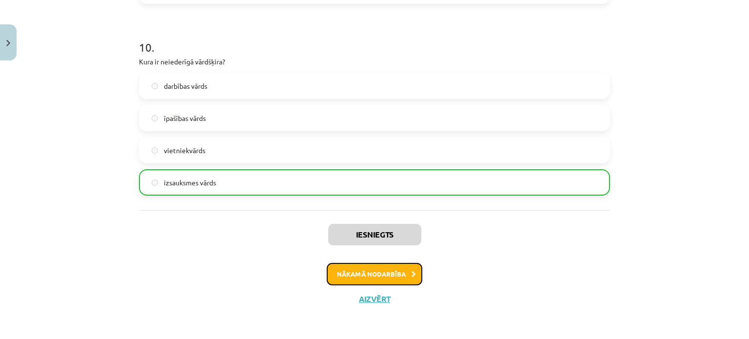
click at [397, 264] on button "Nākamā nodarbība" at bounding box center [375, 274] width 96 height 22
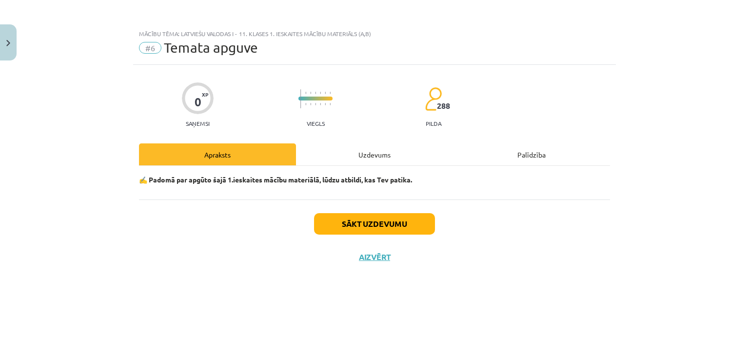
click at [370, 147] on div "Uzdevums" at bounding box center [374, 154] width 157 height 22
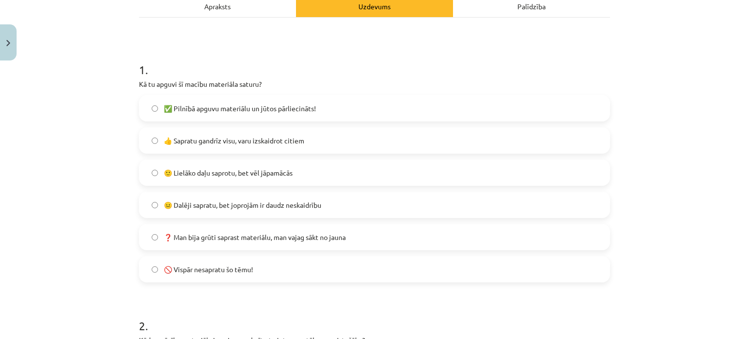
scroll to position [195, 0]
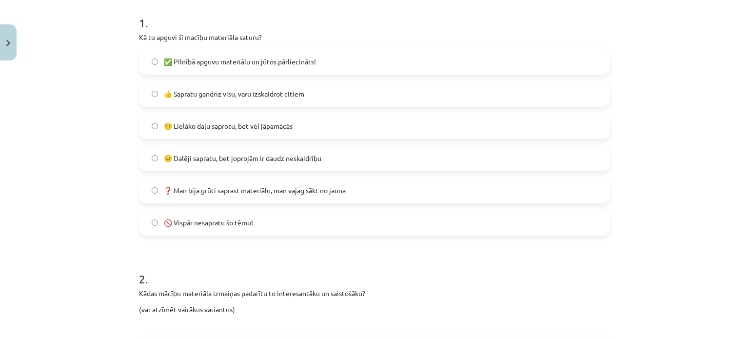
click at [317, 125] on label "🙂 Lielāko daļu saprotu, bet vēl jāpamācās" at bounding box center [374, 126] width 469 height 24
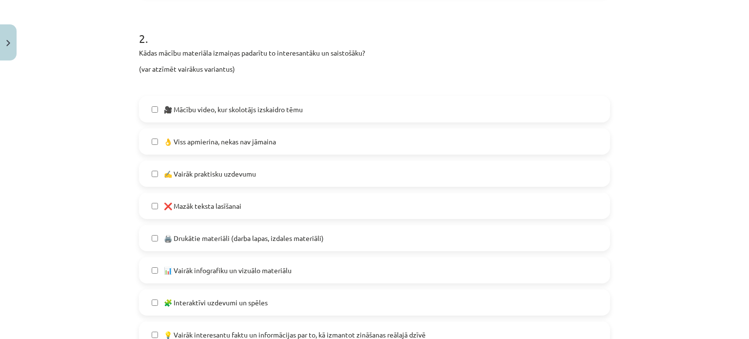
scroll to position [378, 0]
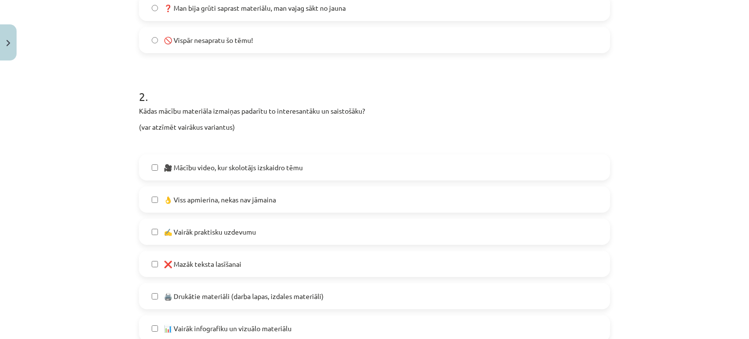
click at [307, 198] on label "👌 Viss apmierina, nekas nav jāmaina" at bounding box center [374, 199] width 469 height 24
click at [305, 199] on label "👌 Viss apmierina, nekas nav jāmaina" at bounding box center [374, 199] width 469 height 24
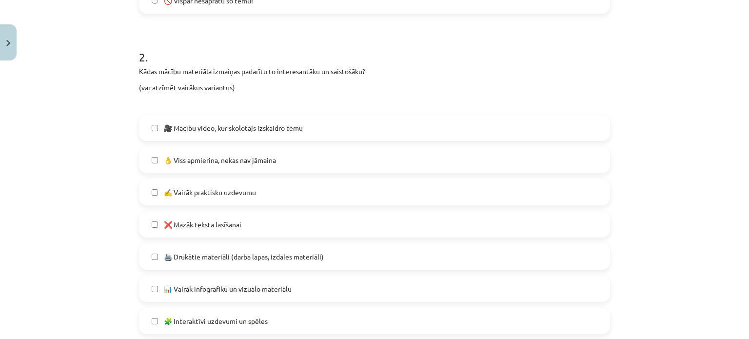
scroll to position [475, 0]
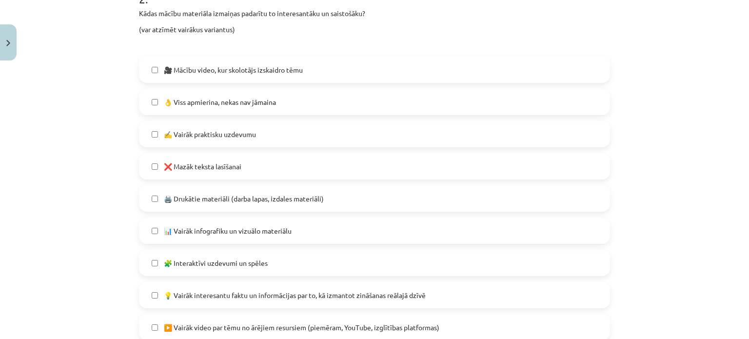
click at [293, 222] on label "📊 Vairāk infografiku un vizuālo materiālu" at bounding box center [374, 231] width 469 height 24
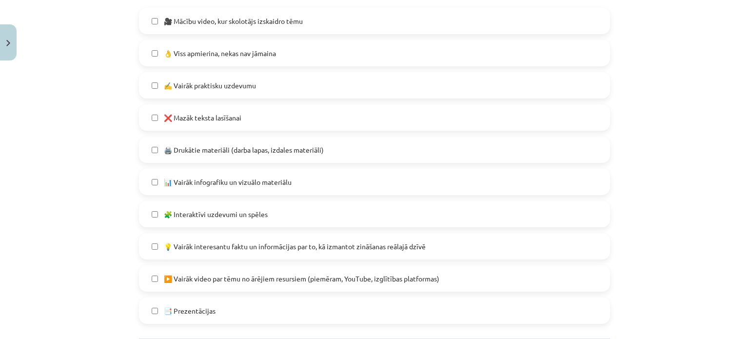
click at [261, 239] on label "💡 Vairāk interesantu faktu un informācijas par to, kā izmantot zināšanas reālaj…" at bounding box center [374, 246] width 469 height 24
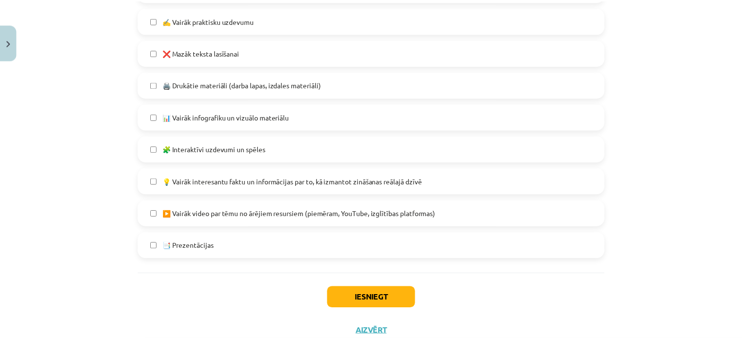
scroll to position [621, 0]
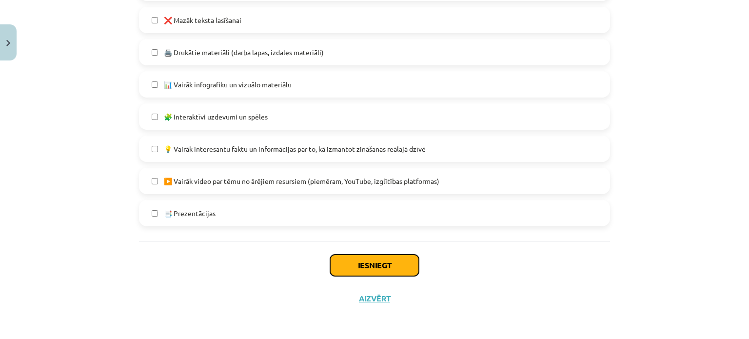
click at [381, 261] on button "Iesniegt" at bounding box center [374, 265] width 89 height 21
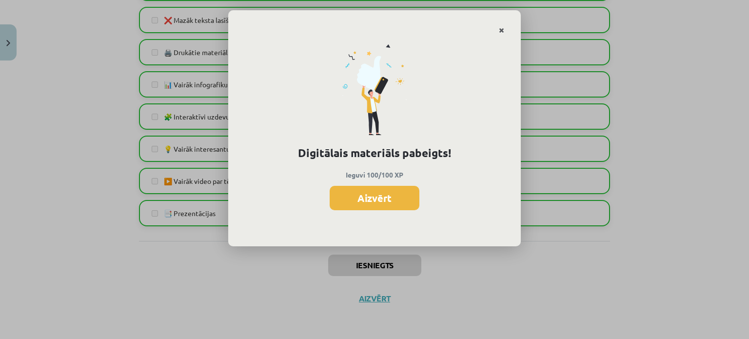
click at [499, 28] on icon "Close" at bounding box center [501, 30] width 5 height 7
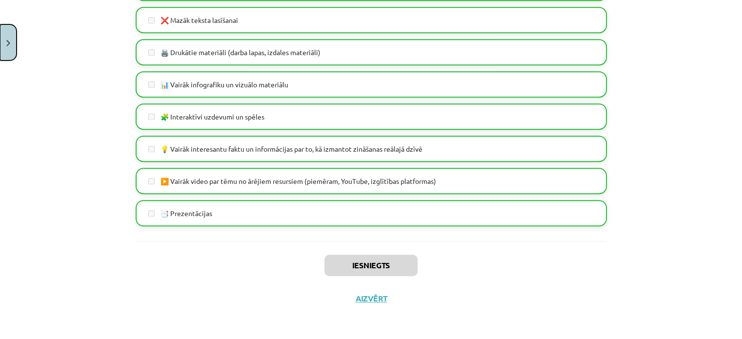
click at [10, 38] on button "Close" at bounding box center [8, 42] width 17 height 36
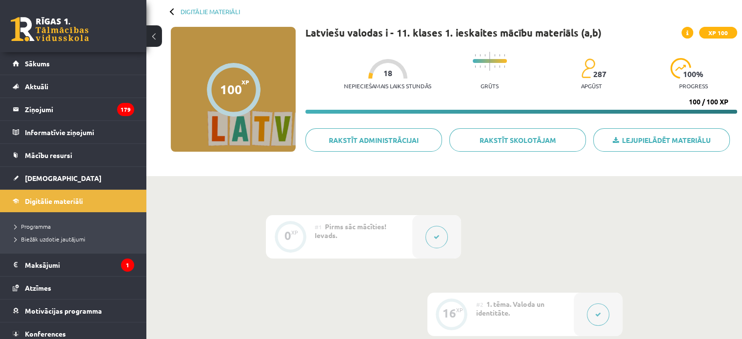
scroll to position [98, 0]
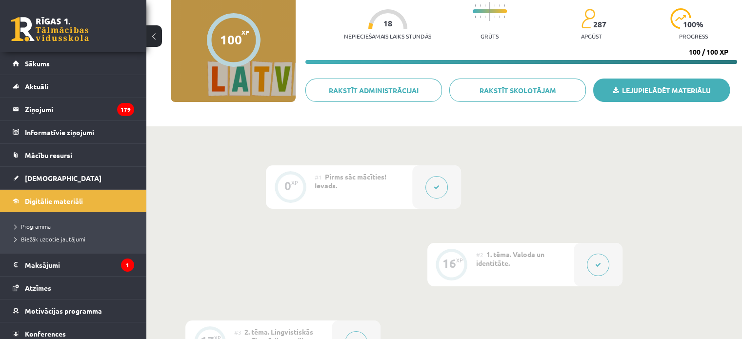
click at [652, 99] on link "Lejupielādēt materiālu" at bounding box center [661, 90] width 137 height 23
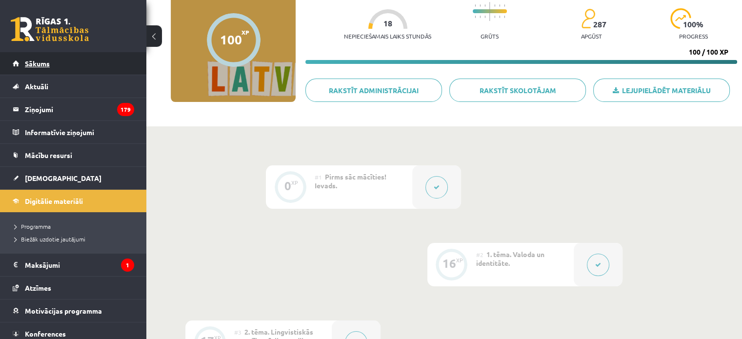
click at [98, 64] on link "Sākums" at bounding box center [73, 63] width 121 height 22
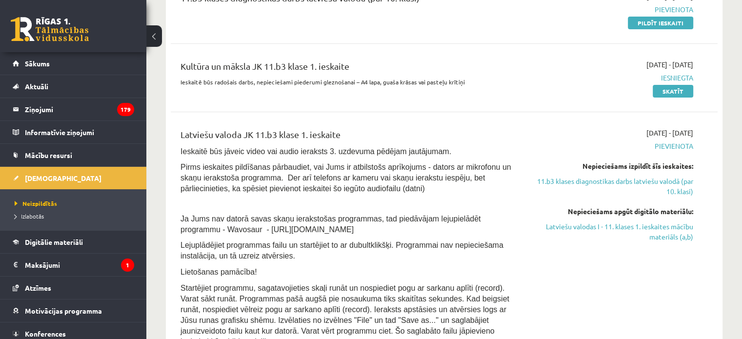
scroll to position [293, 0]
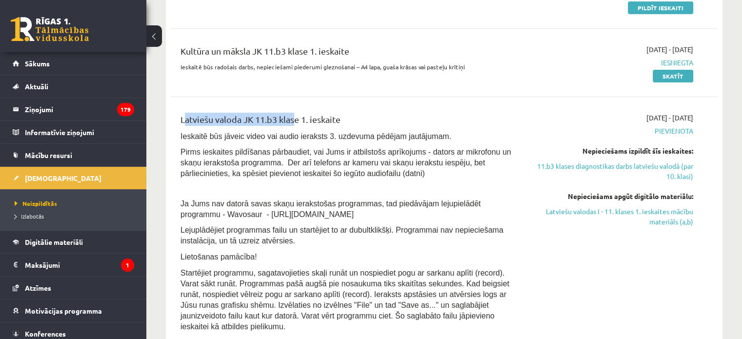
drag, startPoint x: 181, startPoint y: 119, endPoint x: 290, endPoint y: 127, distance: 109.1
click at [291, 127] on div "Latviešu valoda JK 11.b3 klase 1. ieskaite" at bounding box center [348, 122] width 337 height 18
click at [193, 143] on div "Latviešu valoda JK 11.b3 klase 1. ieskaite Ieskaitē būs jāveic video vai audio …" at bounding box center [349, 225] width 352 height 224
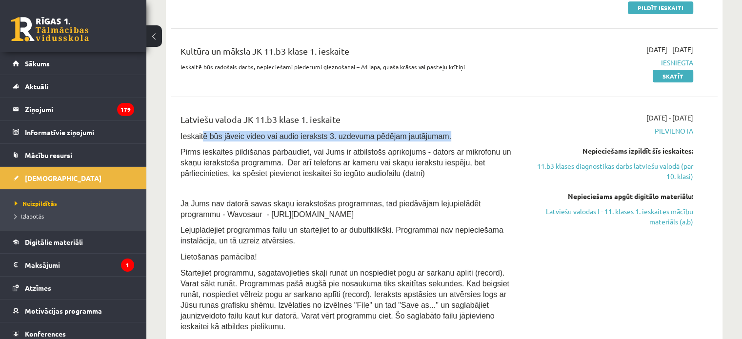
drag, startPoint x: 212, startPoint y: 139, endPoint x: 430, endPoint y: 140, distance: 217.5
click at [430, 140] on p "Ieskaitē būs jāveic video vai audio ieraksts 3. uzdevuma pēdējam jautājumam." at bounding box center [348, 136] width 337 height 11
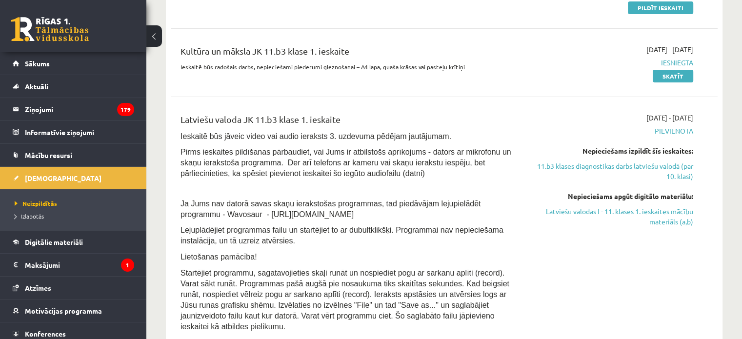
click at [362, 166] on span "Pirms ieskaites pildīšanas pārbaudiet, vai Jums ir atbilstošs aprīkojums - dato…" at bounding box center [345, 163] width 331 height 30
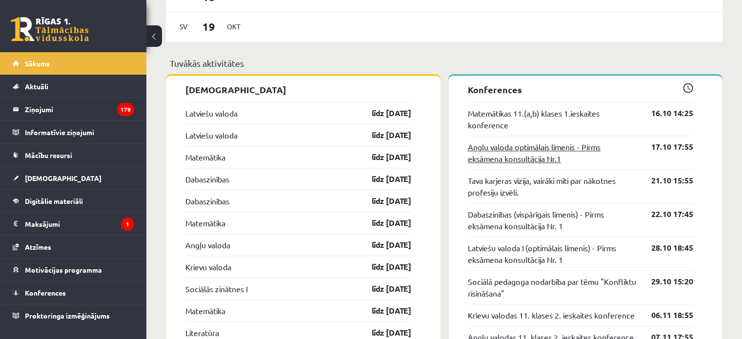
scroll to position [829, 0]
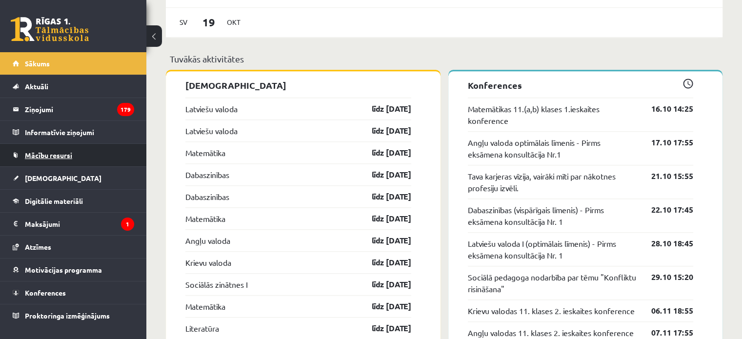
click at [52, 158] on span "Mācību resursi" at bounding box center [48, 155] width 47 height 9
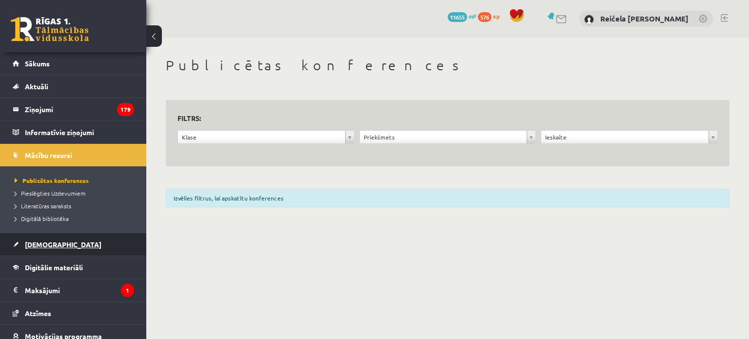
click at [37, 239] on link "[DEMOGRAPHIC_DATA]" at bounding box center [73, 244] width 121 height 22
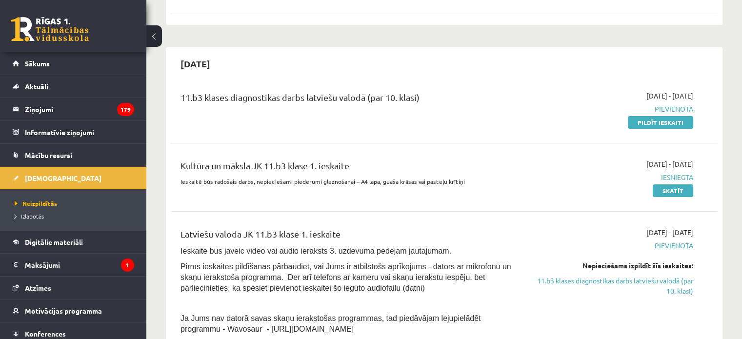
scroll to position [195, 0]
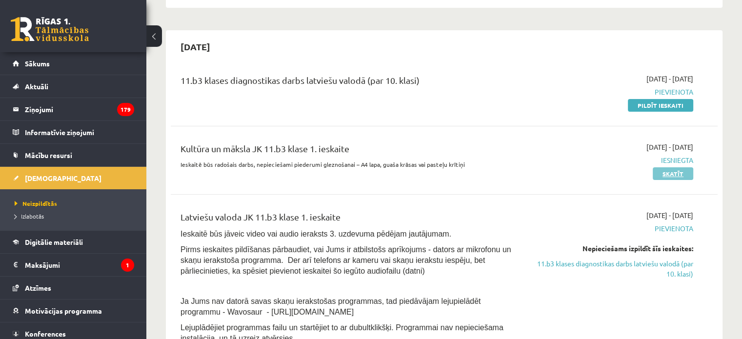
click at [673, 171] on link "Skatīt" at bounding box center [673, 173] width 40 height 13
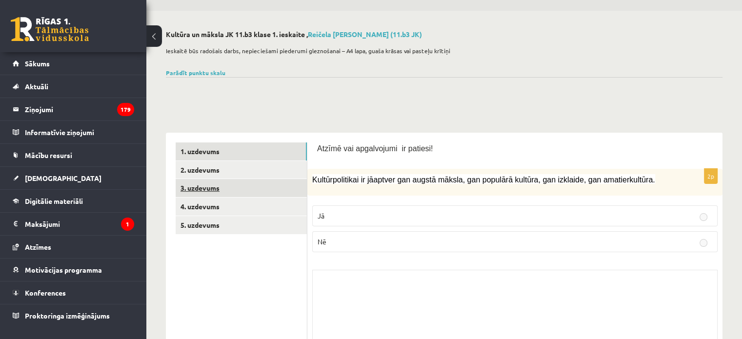
scroll to position [49, 0]
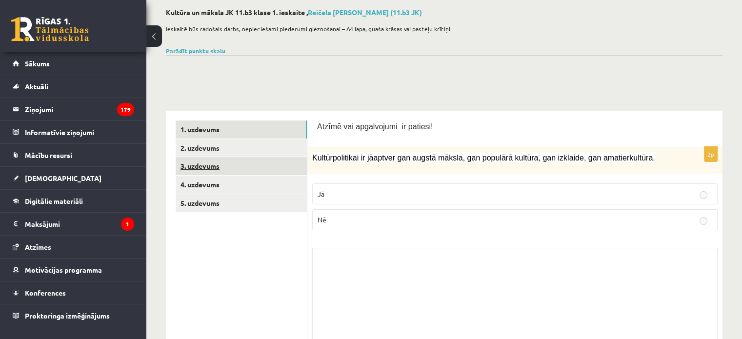
click at [205, 161] on link "3. uzdevums" at bounding box center [241, 166] width 131 height 18
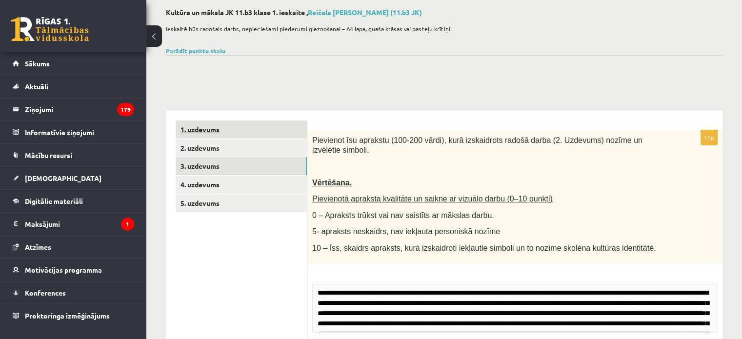
click at [257, 133] on link "1. uzdevums" at bounding box center [241, 129] width 131 height 18
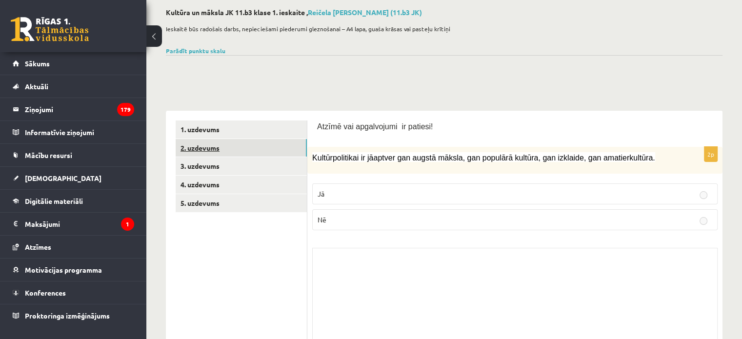
click at [246, 141] on link "2. uzdevums" at bounding box center [241, 148] width 131 height 18
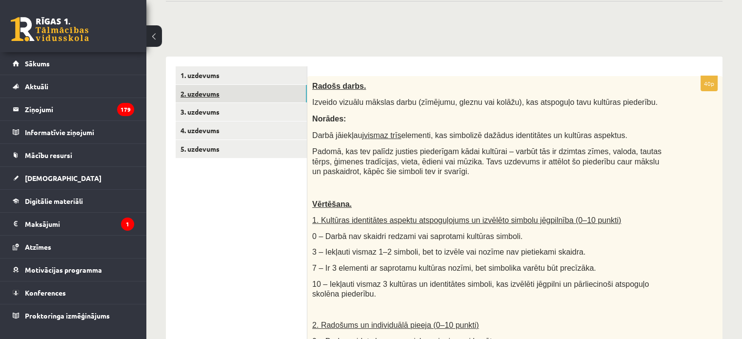
scroll to position [98, 0]
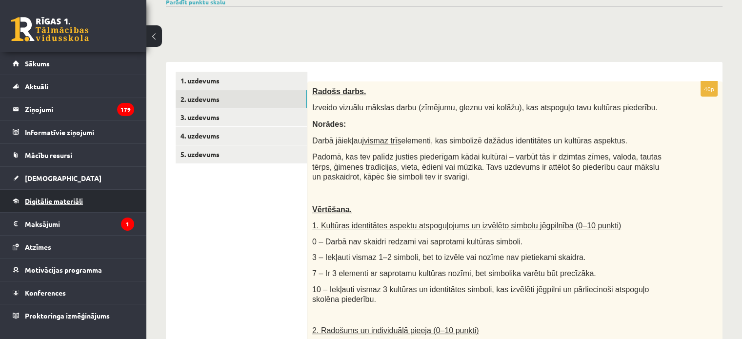
click at [64, 199] on span "Digitālie materiāli" at bounding box center [54, 201] width 58 height 9
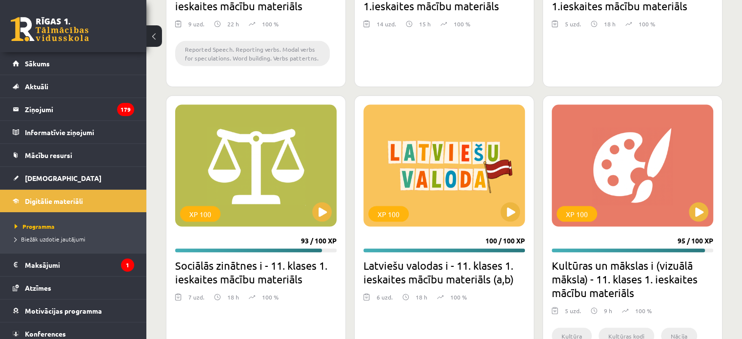
scroll to position [2138, 0]
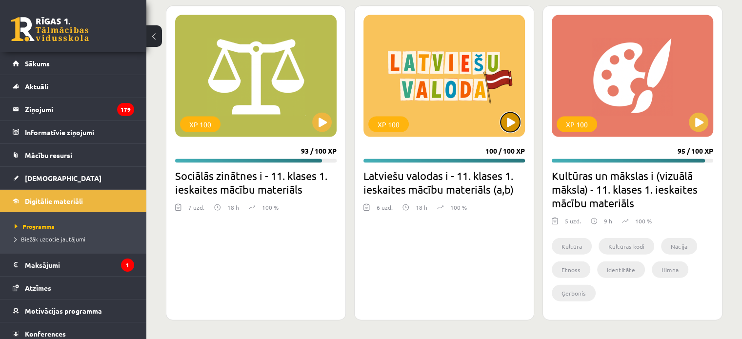
click at [508, 121] on button at bounding box center [510, 123] width 20 height 20
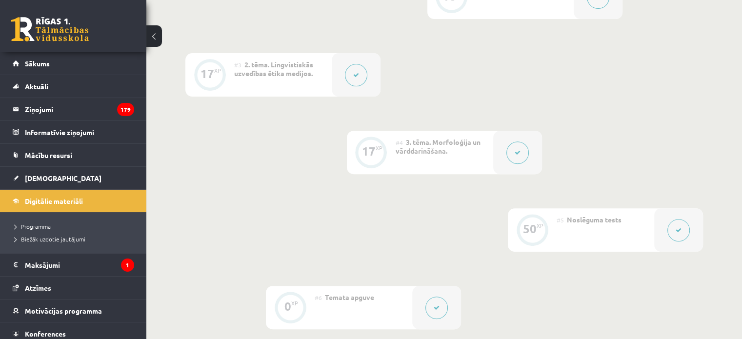
scroll to position [439, 0]
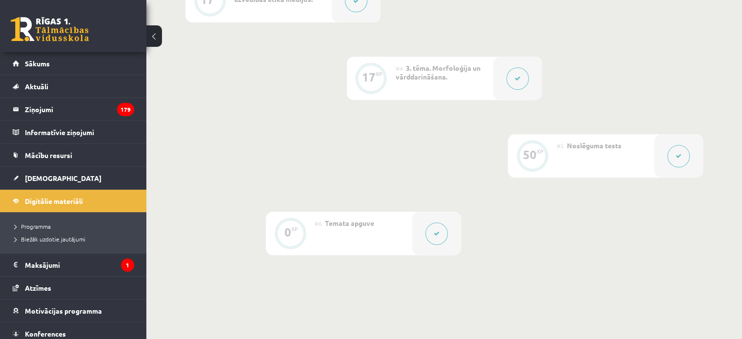
drag, startPoint x: 299, startPoint y: 87, endPoint x: 258, endPoint y: 99, distance: 43.1
click at [299, 87] on div "0 XP #1 Pirms sāc mācīties! Ievads. 16 XP #2 1. tēma. Valoda un identitāte. 17 …" at bounding box center [443, 39] width 517 height 431
click at [68, 182] on link "[DEMOGRAPHIC_DATA]" at bounding box center [73, 178] width 121 height 22
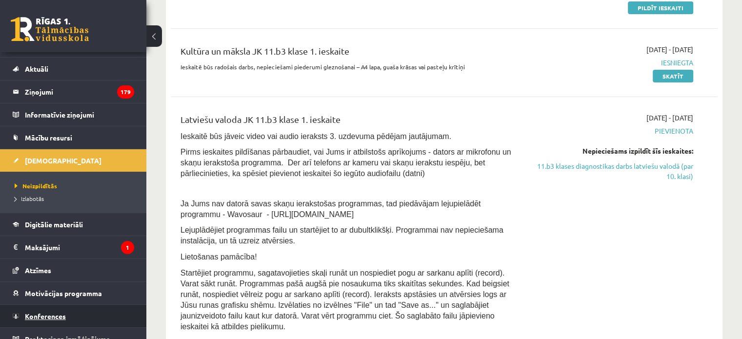
scroll to position [27, 0]
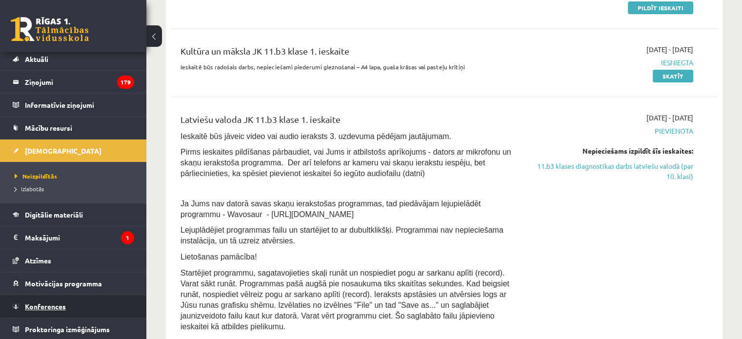
click at [55, 308] on link "Konferences" at bounding box center [73, 306] width 121 height 22
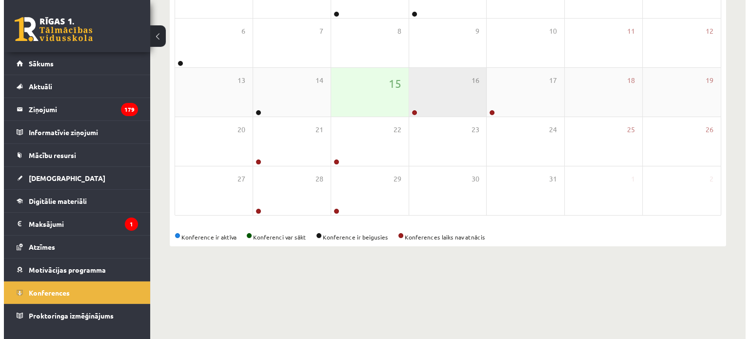
scroll to position [126, 0]
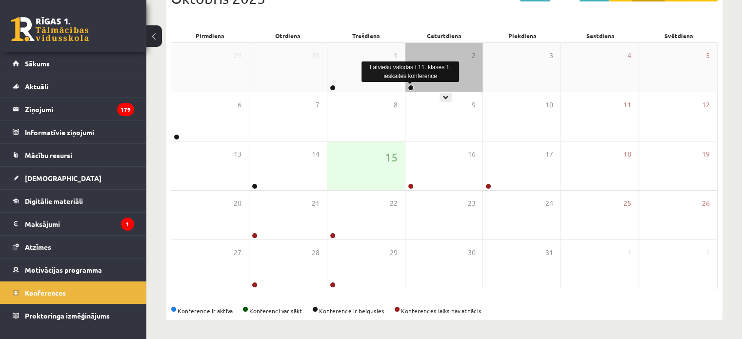
click at [408, 88] on link at bounding box center [411, 88] width 6 height 6
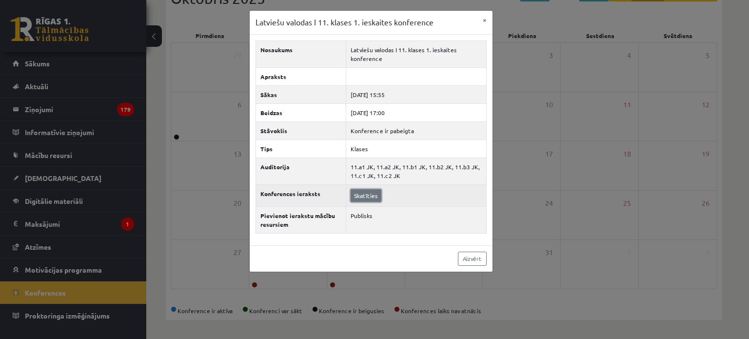
click at [369, 191] on link "Skatīties" at bounding box center [366, 195] width 31 height 13
